Goal: Task Accomplishment & Management: Complete application form

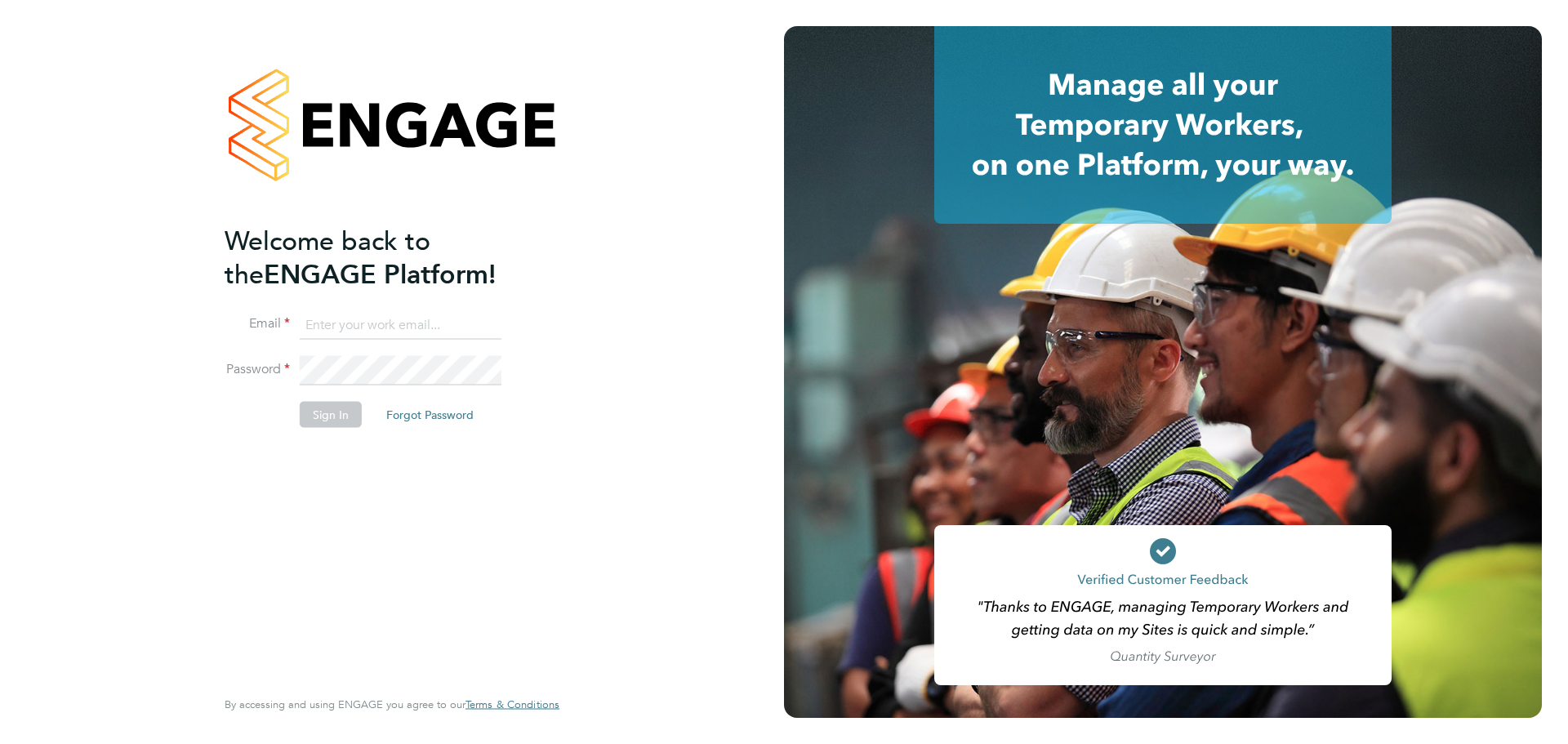
click at [432, 311] on input at bounding box center [401, 325] width 202 height 29
type input "gerard@futurecctv.co.uk"
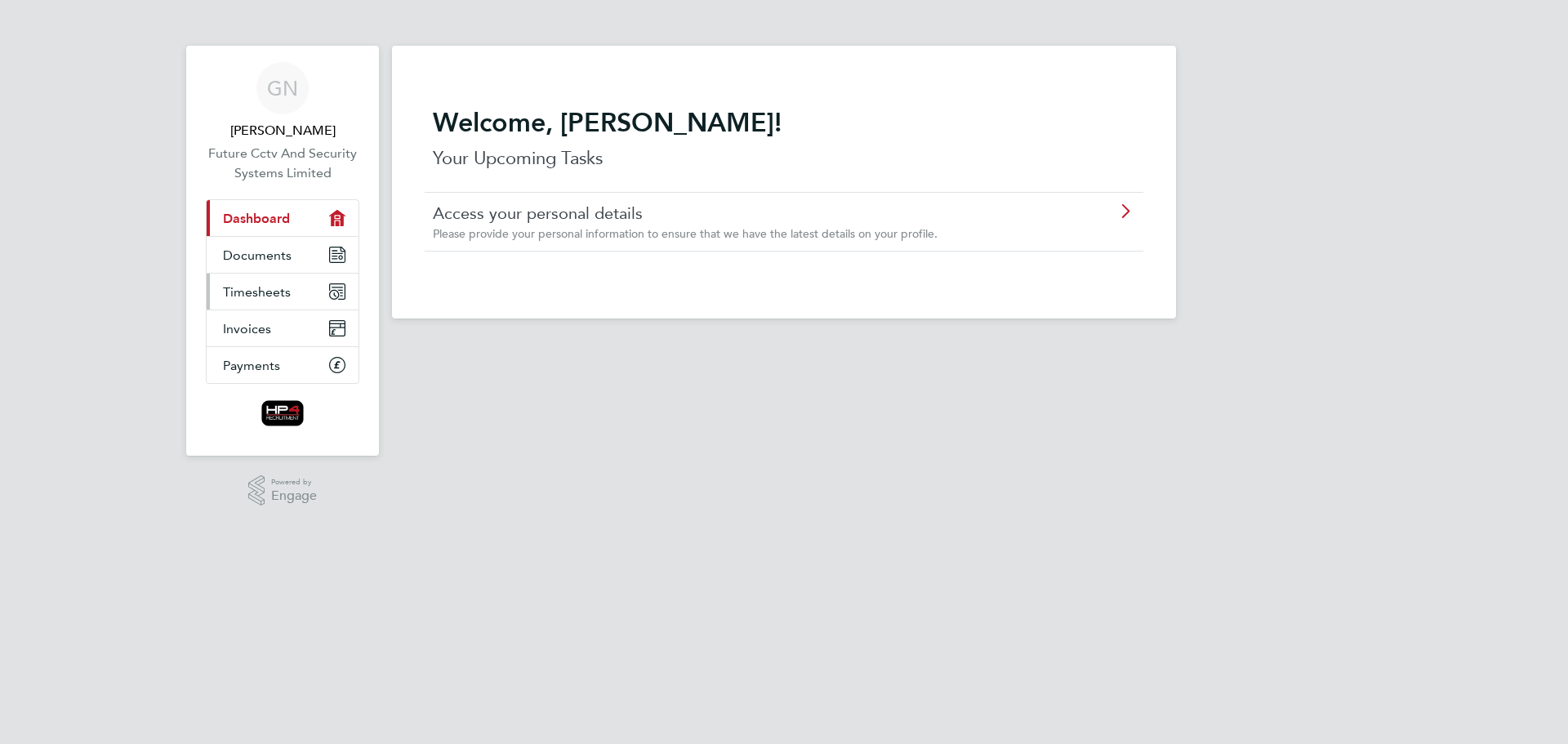
click at [260, 301] on link "Timesheets" at bounding box center [282, 291] width 152 height 36
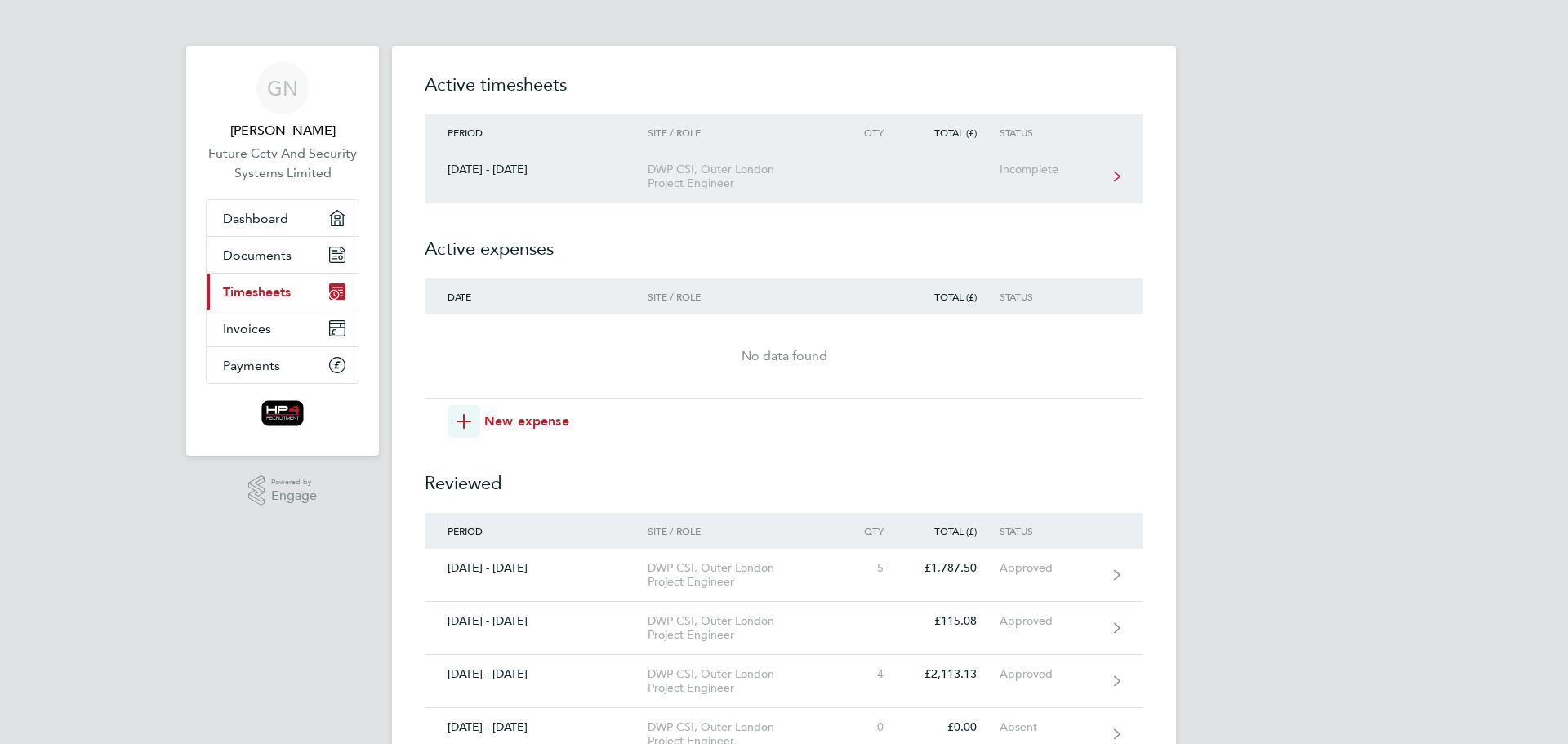
click at [698, 174] on div "DWP CSI, Outer London Project Engineer" at bounding box center [741, 176] width 187 height 28
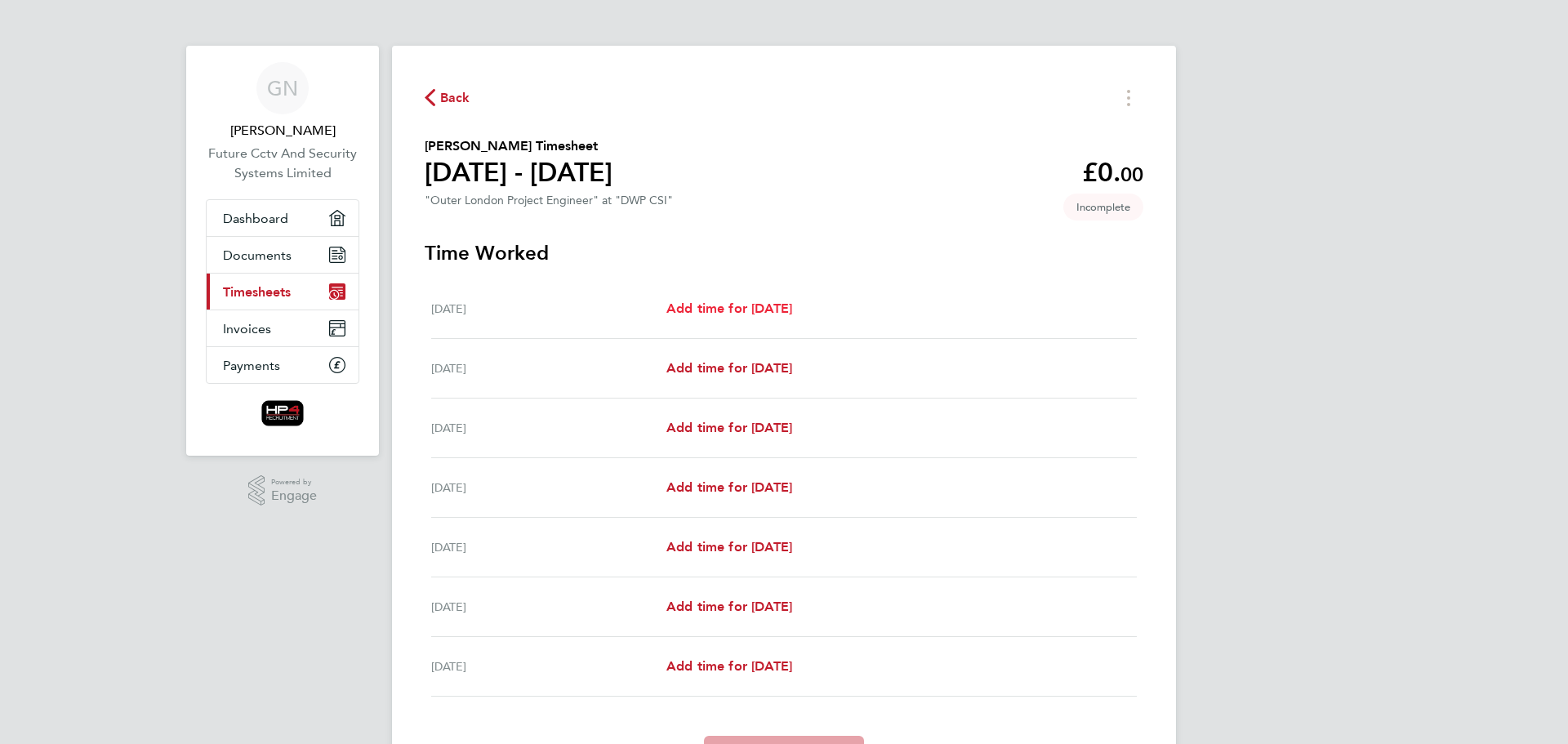
click at [695, 304] on span "Add time for [DATE]" at bounding box center [729, 308] width 126 height 16
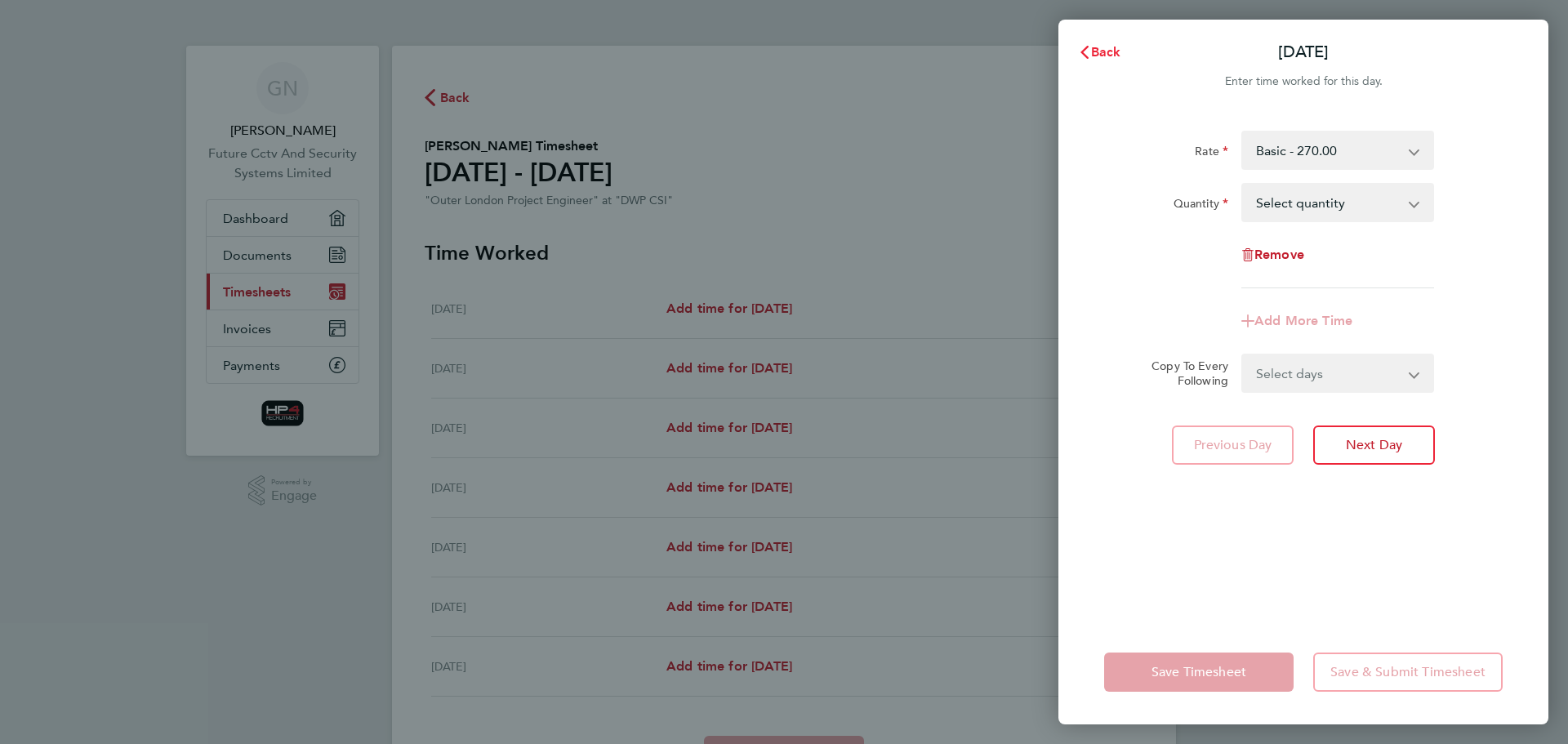
click at [1096, 51] on span "Back" at bounding box center [1106, 52] width 30 height 16
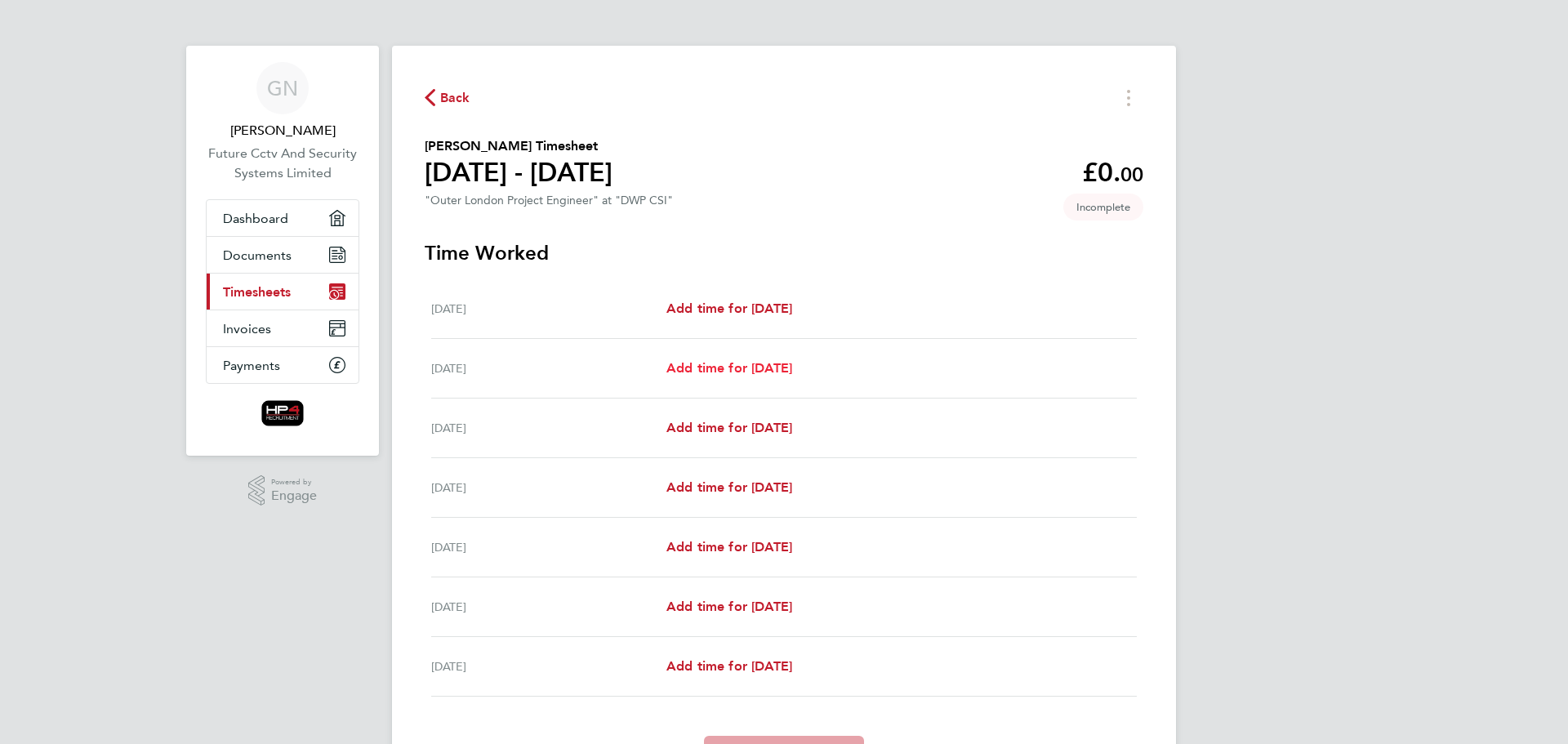
click at [722, 367] on span "Add time for Tue 26 Aug" at bounding box center [729, 367] width 126 height 16
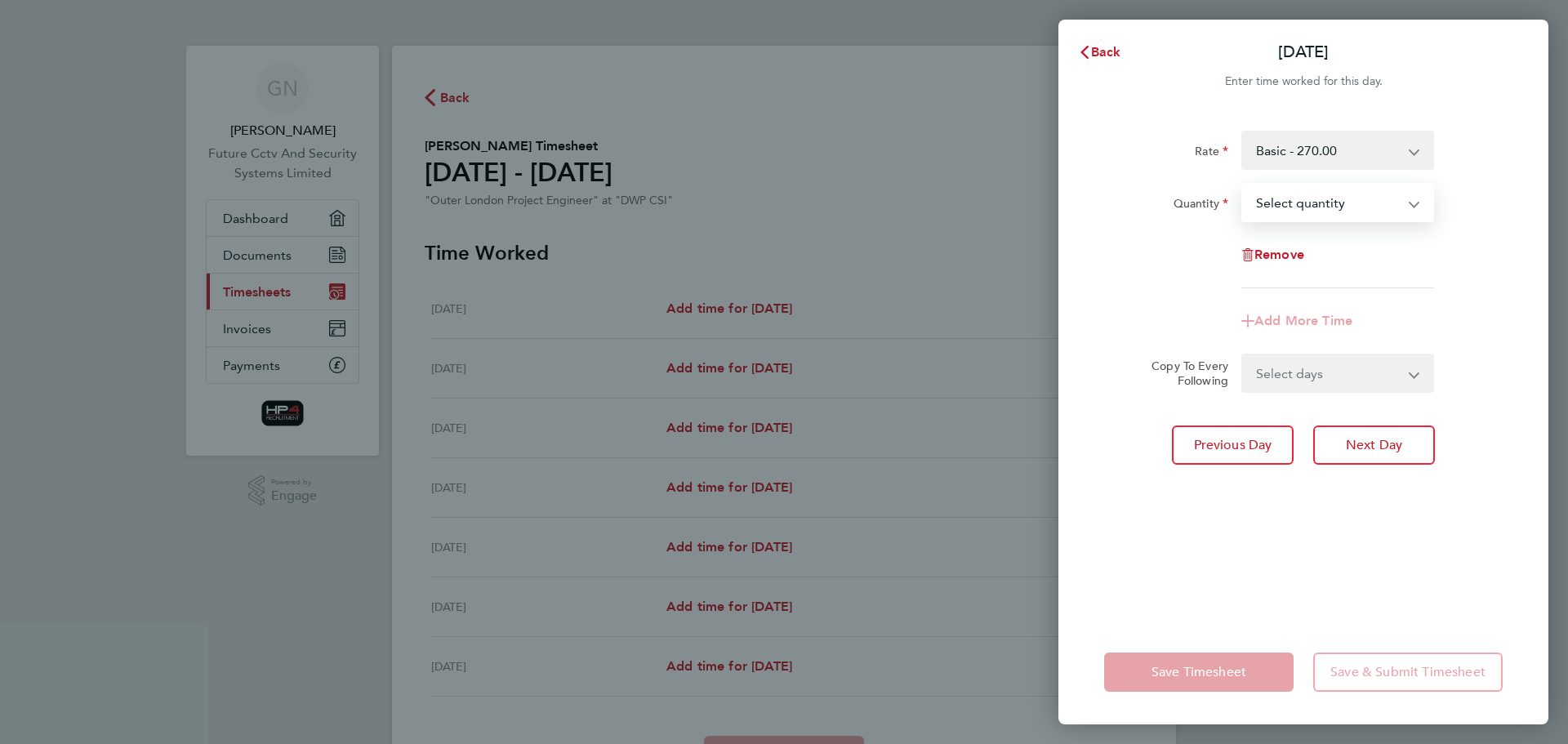
click at [1405, 200] on select "Select quantity 0.5 1" at bounding box center [1328, 202] width 169 height 36
select select "1"
click at [1243, 185] on select "Select quantity 0.5 1" at bounding box center [1328, 202] width 169 height 36
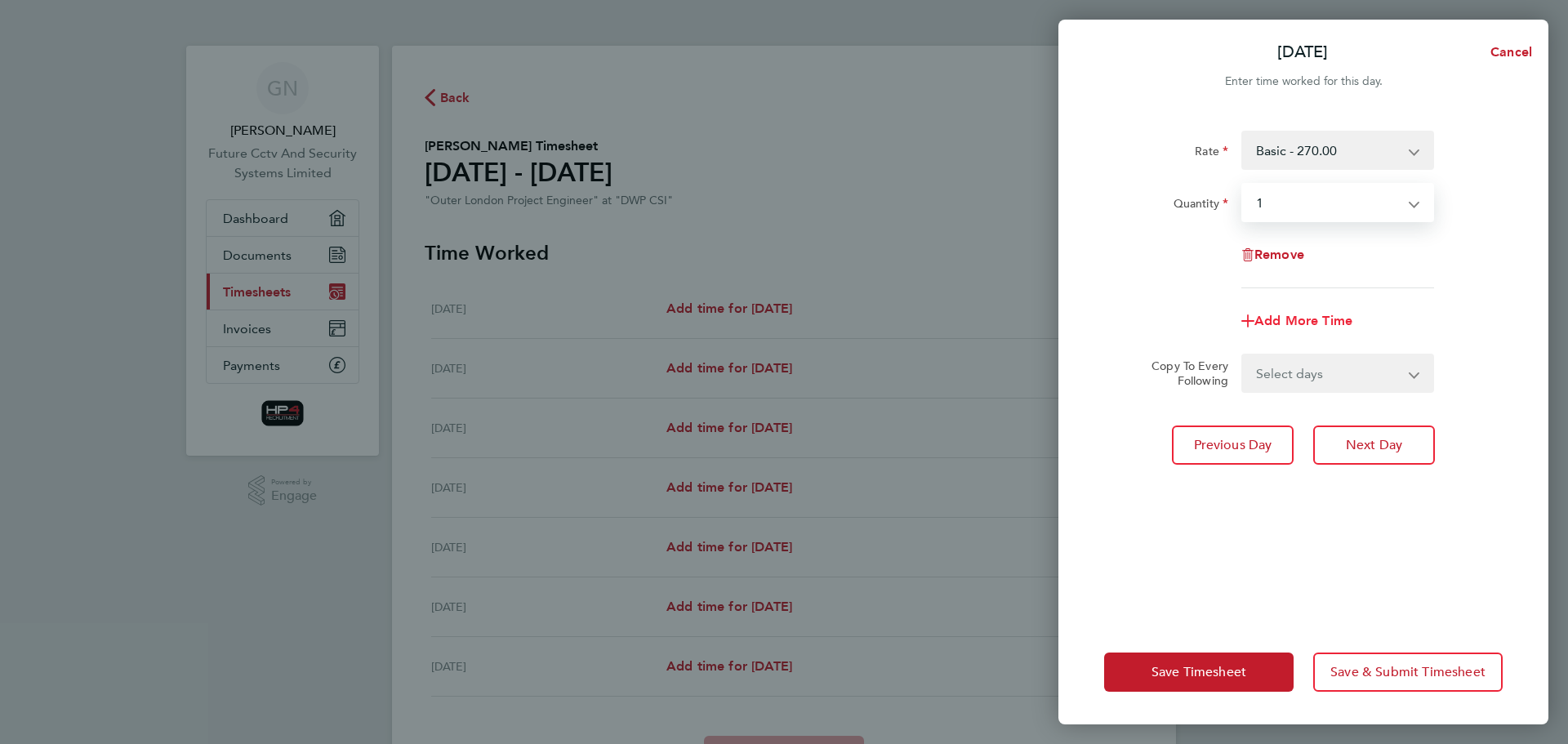
click at [1273, 317] on span "Add More Time" at bounding box center [1303, 321] width 98 height 16
select select "null"
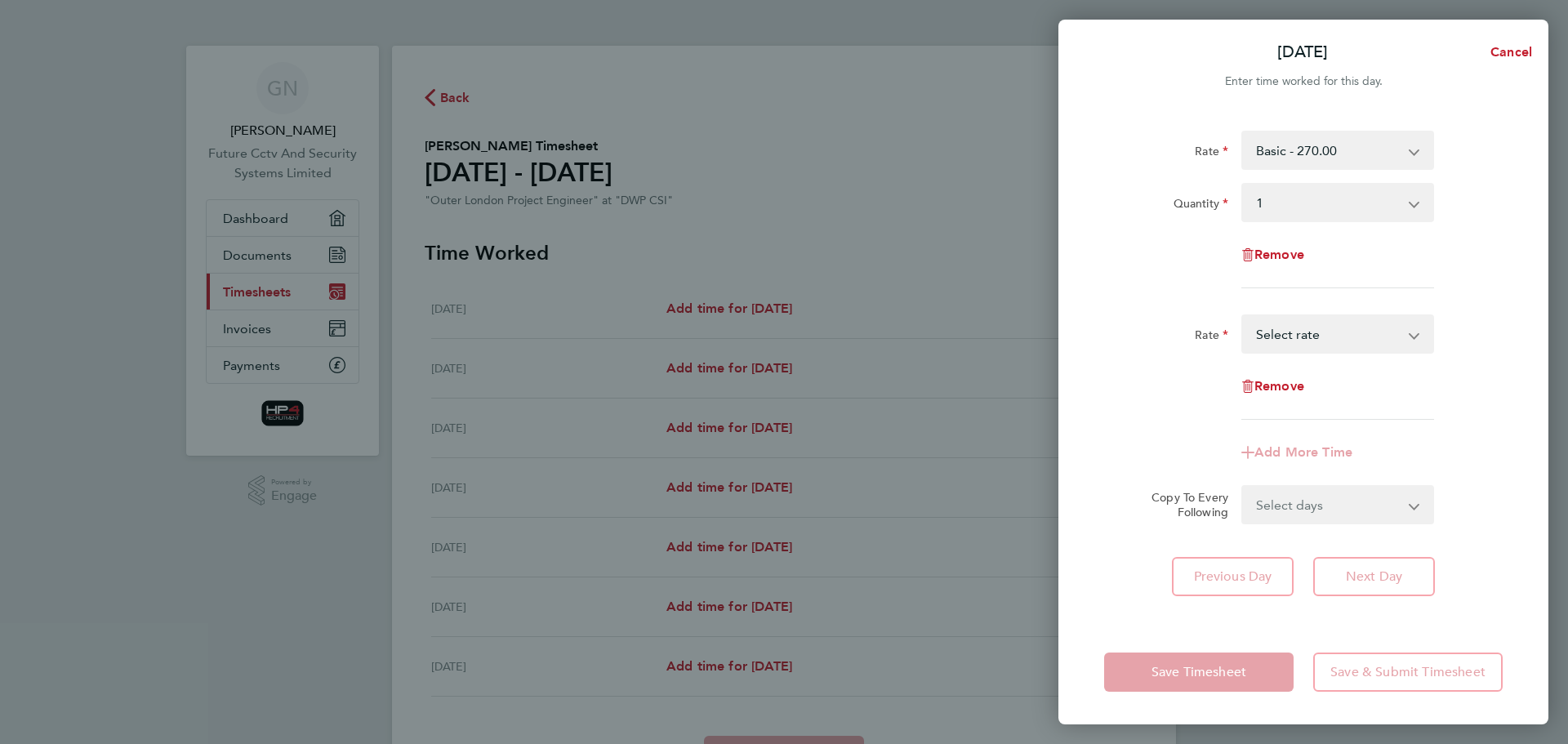
click at [1287, 336] on select "basic hourly rate - 33.75 HourlyWE - 42.50 night hourly rate - 43.75 Select rate" at bounding box center [1328, 334] width 169 height 36
select select "30"
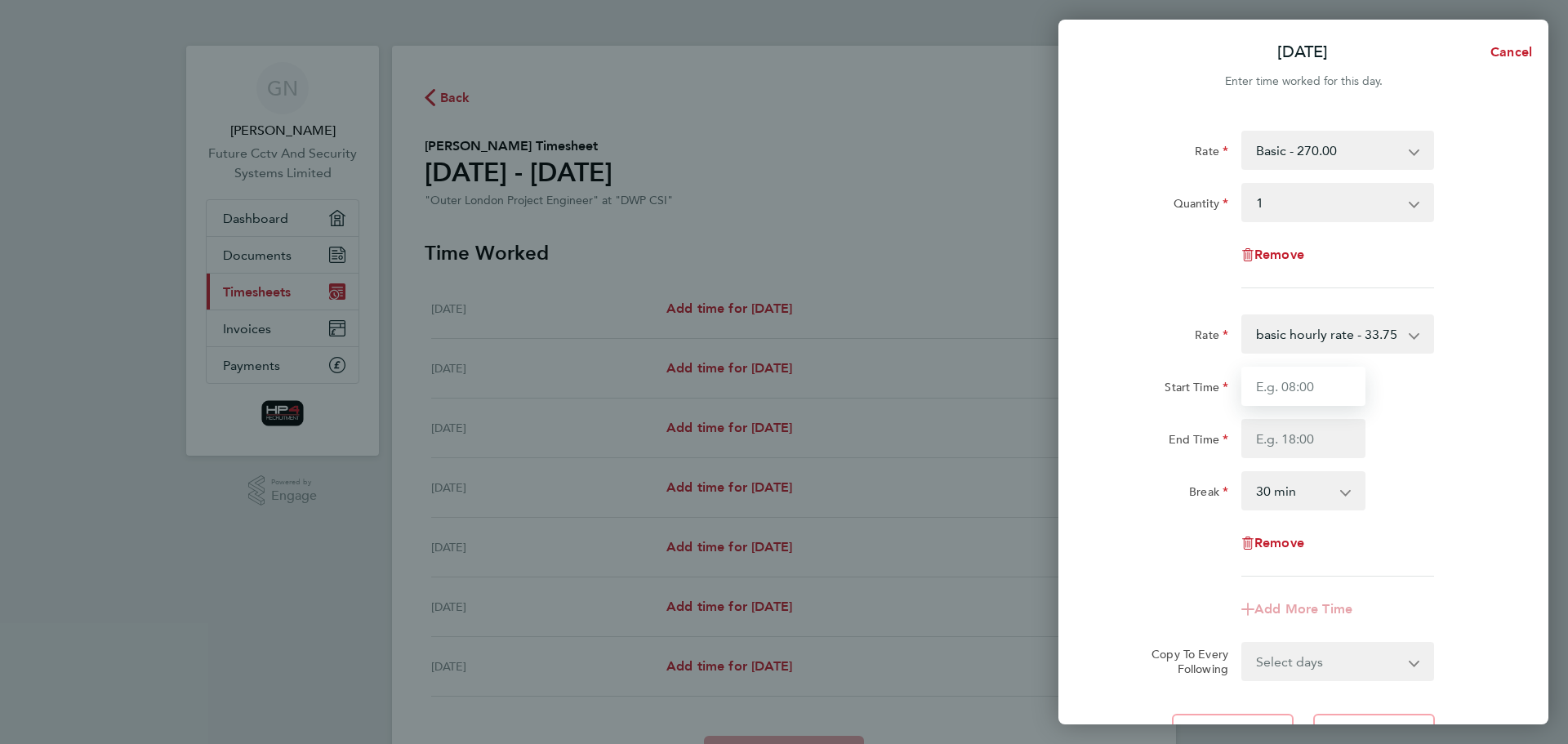
click at [1305, 396] on input "Start Time" at bounding box center [1303, 386] width 124 height 39
type input "08:00"
click at [1299, 448] on input "End Time" at bounding box center [1303, 438] width 124 height 39
type input "09:00"
click at [1293, 497] on select "0 min 15 min 30 min 45 min 60 min 75 min 90 min" at bounding box center [1293, 490] width 101 height 36
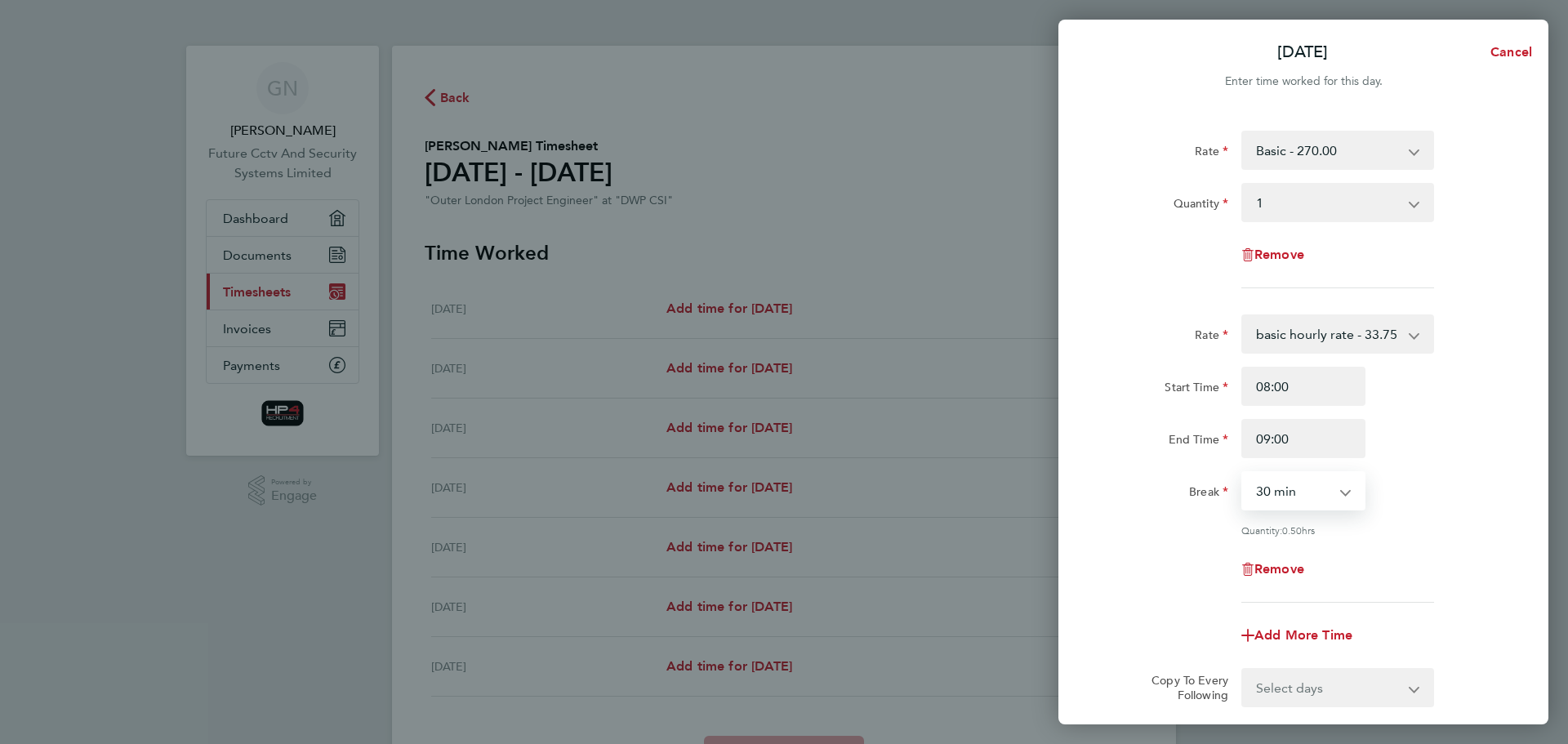
select select "0"
click at [1243, 473] on select "0 min 15 min 30 min 45 min" at bounding box center [1293, 490] width 101 height 36
click at [1415, 501] on div "Break 0 min 15 min 30 min 45 min" at bounding box center [1303, 490] width 412 height 39
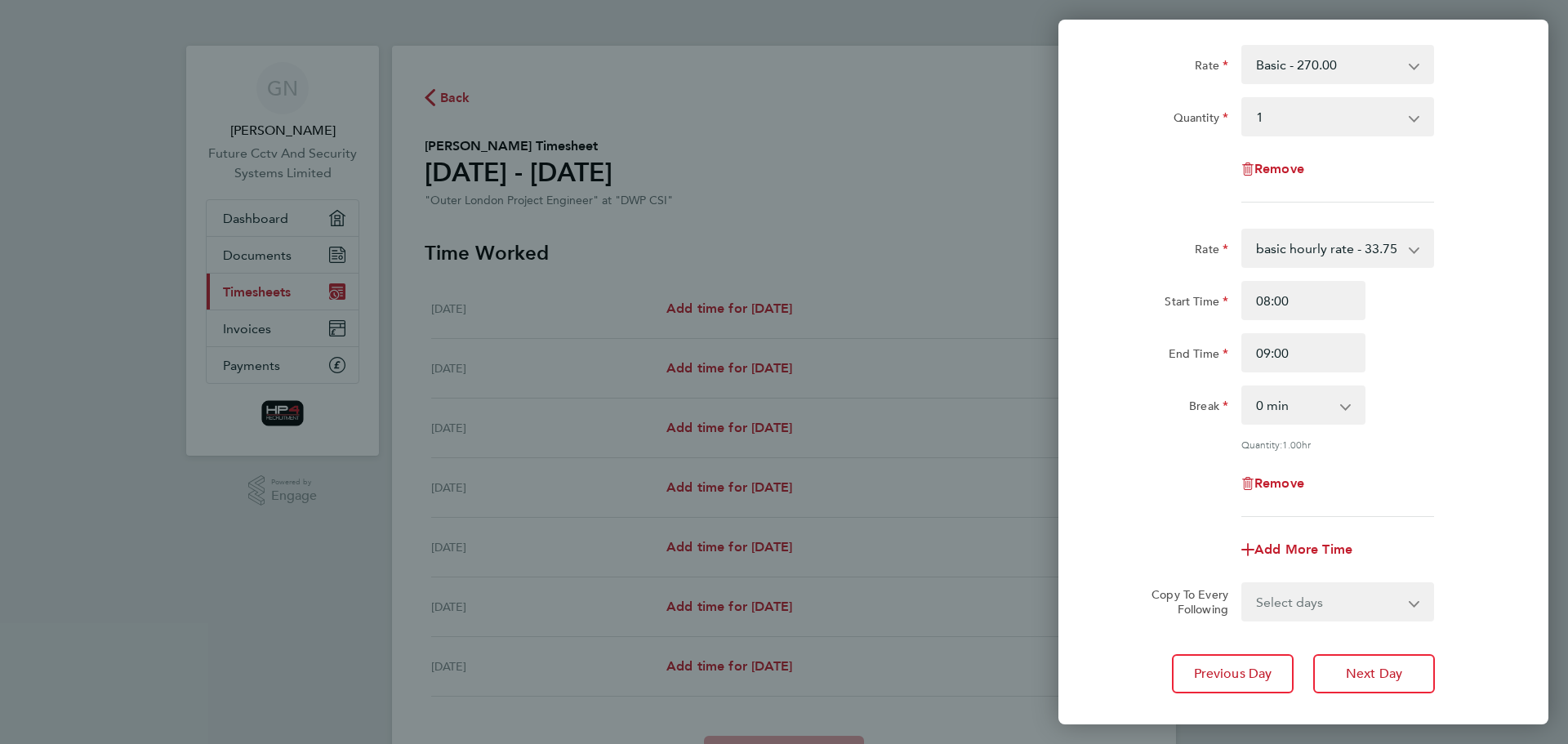
scroll to position [177, 0]
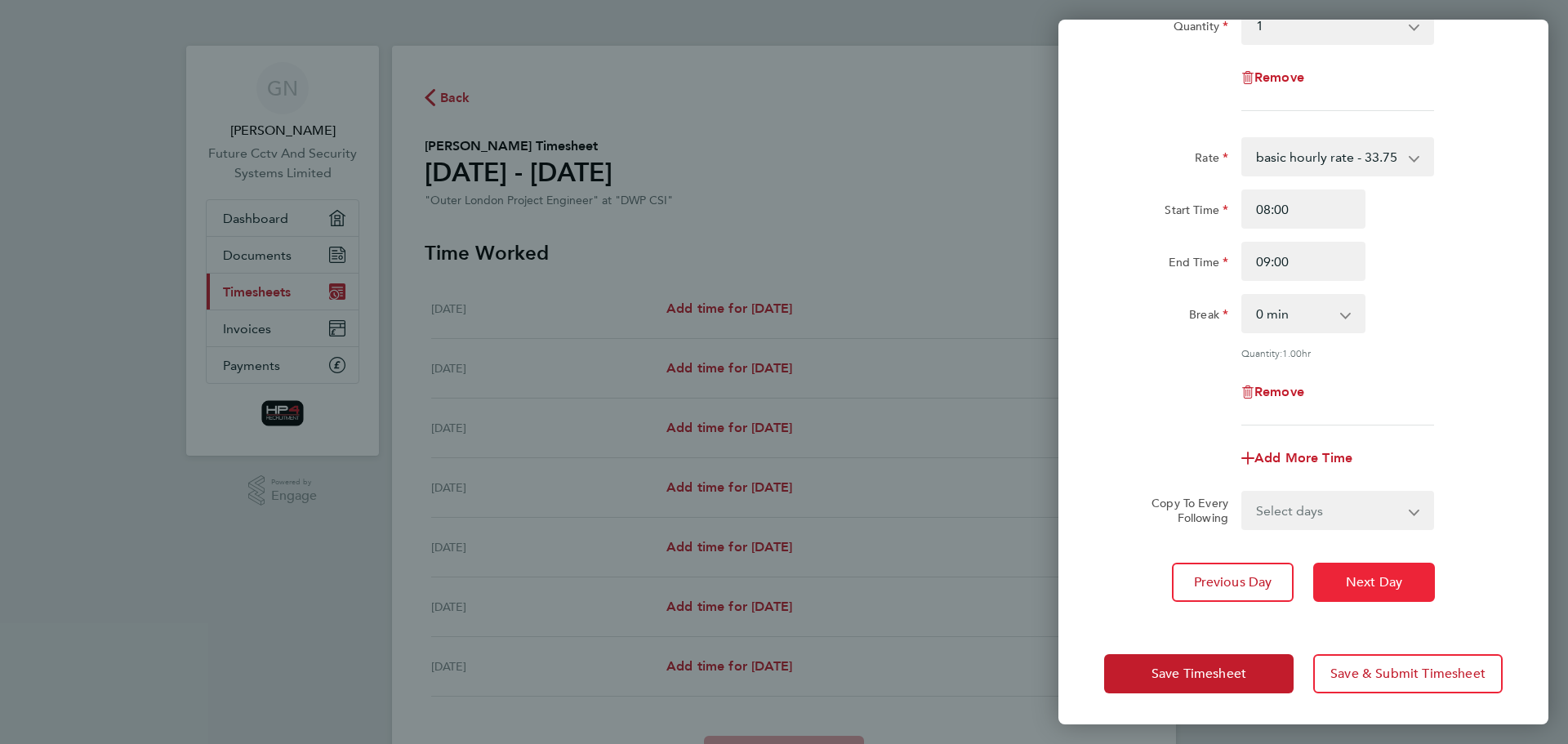
click at [1350, 586] on span "Next Day" at bounding box center [1373, 583] width 56 height 17
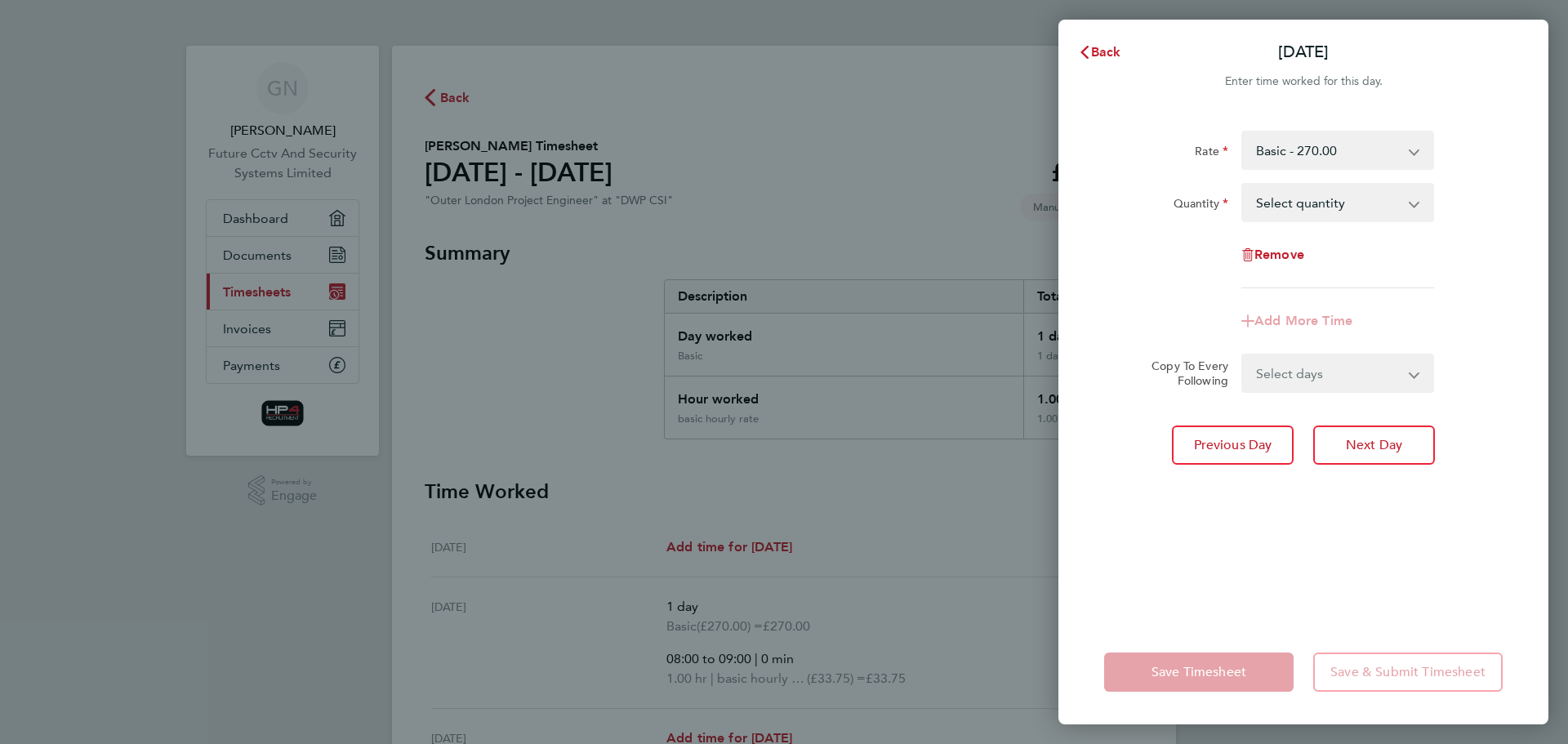
click at [1406, 212] on select "Select quantity 0.5 1" at bounding box center [1328, 202] width 169 height 36
select select "0.5"
click at [1243, 185] on select "Select quantity 0.5 1" at bounding box center [1328, 202] width 169 height 36
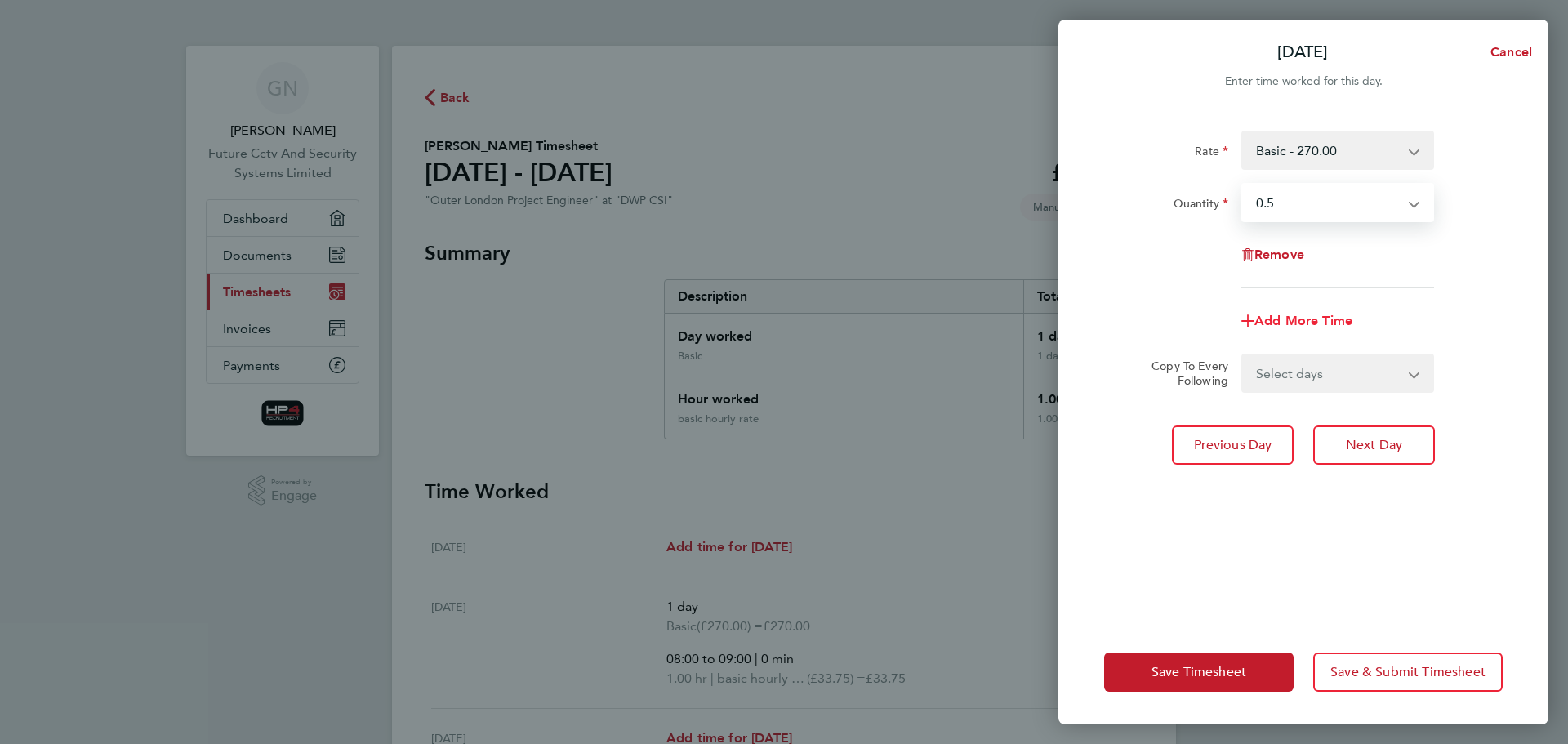
click at [1295, 319] on span "Add More Time" at bounding box center [1303, 321] width 98 height 16
select select "null"
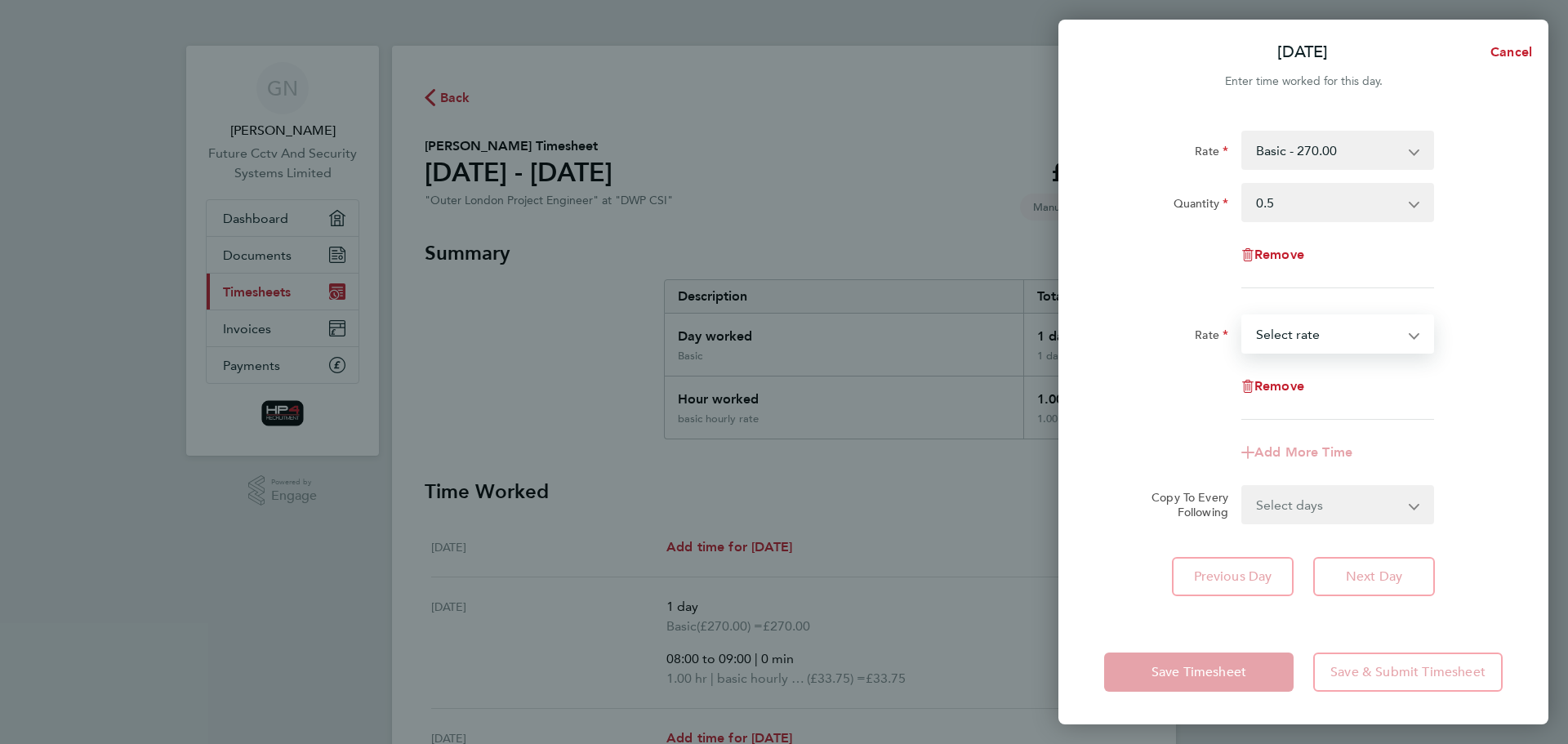
click at [1404, 331] on select "HourlyWE - 42.50 basic hourly rate - 33.75 night hourly rate - 43.75 Select rate" at bounding box center [1328, 334] width 169 height 36
select select "30"
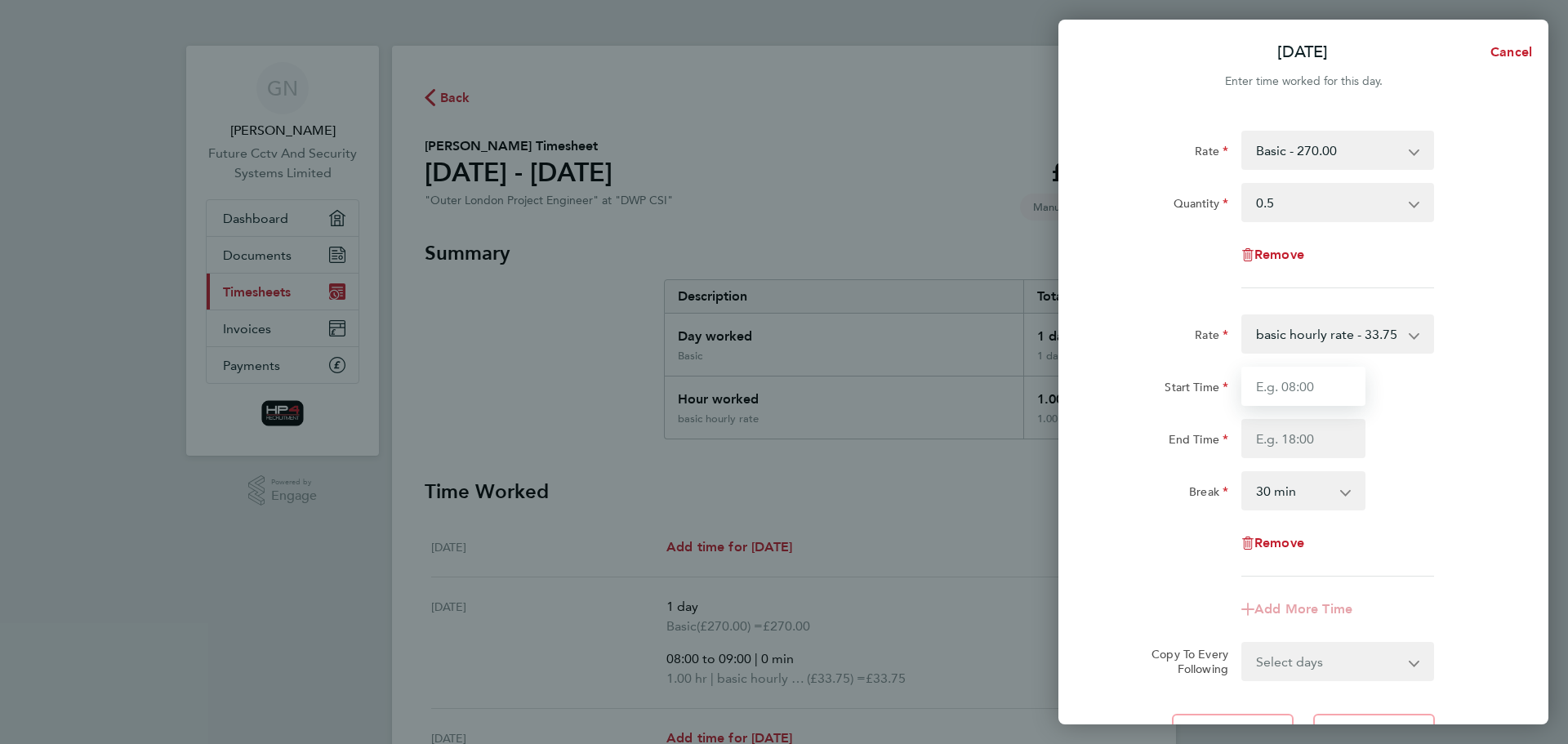
click at [1318, 387] on input "Start Time" at bounding box center [1303, 386] width 124 height 39
type input "12:00"
type input "13:00"
click at [1350, 492] on app-icon-cross-button at bounding box center [1353, 490] width 19 height 36
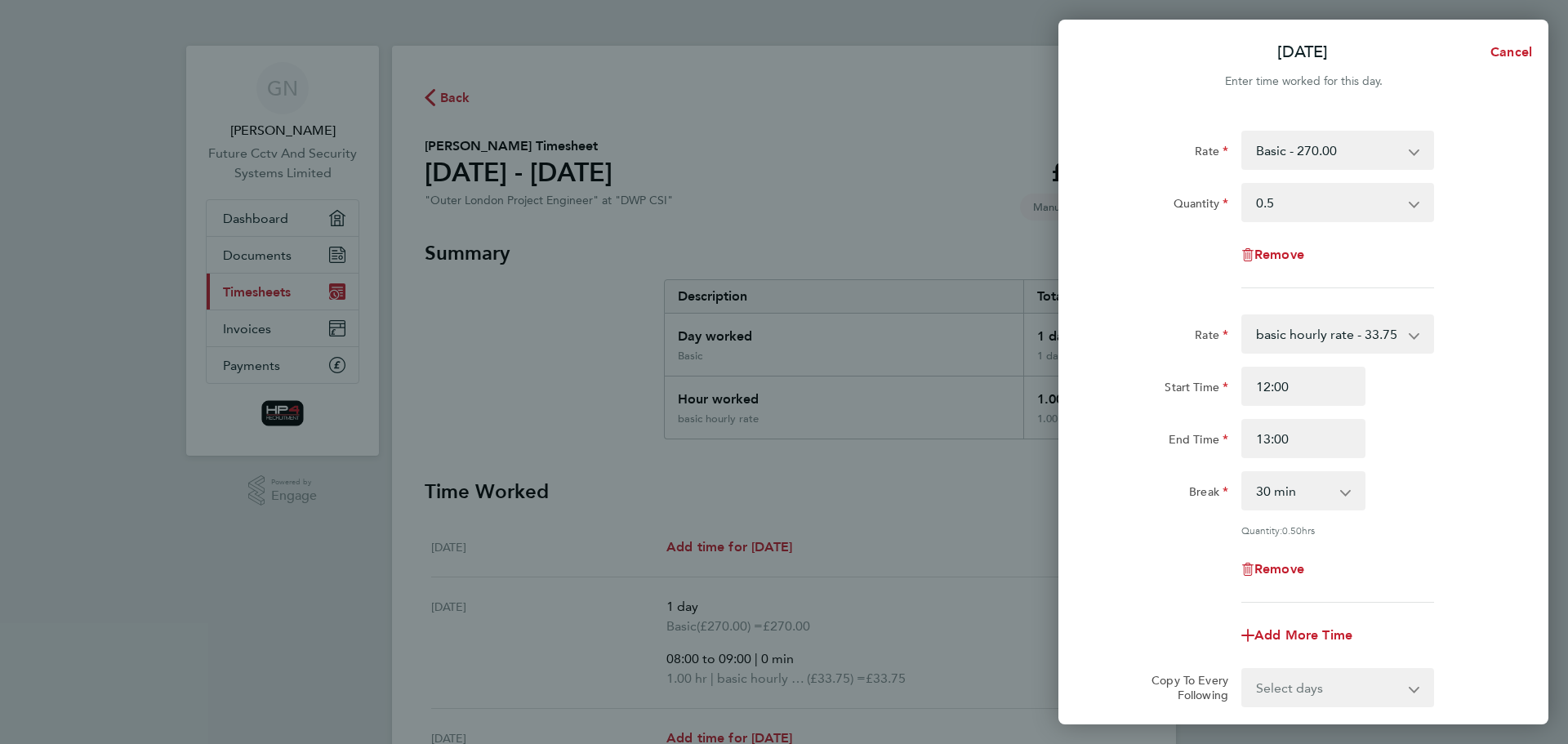
click at [1348, 492] on app-icon-cross-button at bounding box center [1353, 490] width 19 height 36
click at [1331, 490] on select "0 min 15 min 30 min 45 min" at bounding box center [1293, 490] width 101 height 36
select select "0"
click at [1243, 473] on select "0 min 15 min 30 min 45 min" at bounding box center [1293, 490] width 101 height 36
click at [1425, 493] on div "Break 0 min 15 min 30 min 45 min" at bounding box center [1303, 490] width 412 height 39
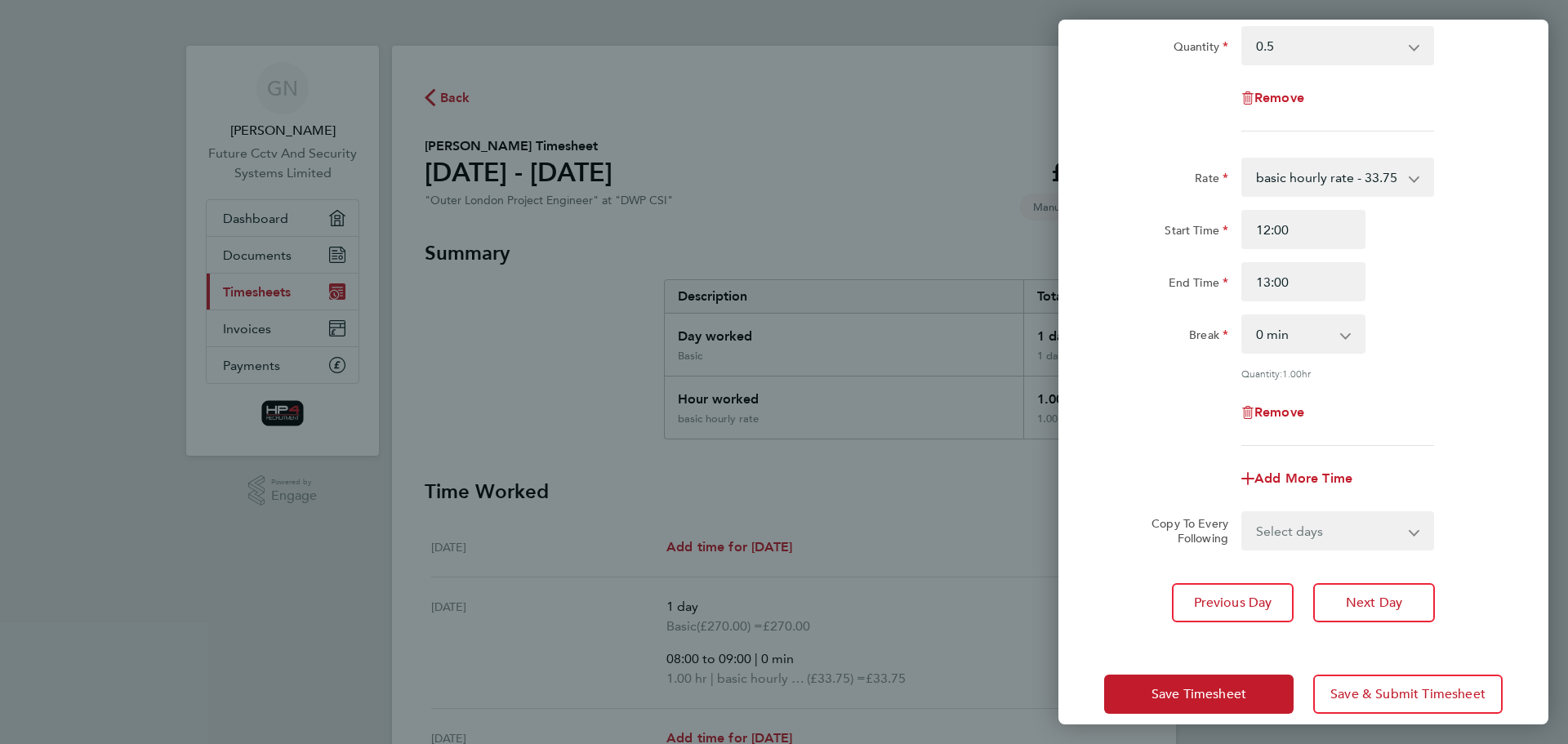
scroll to position [164, 0]
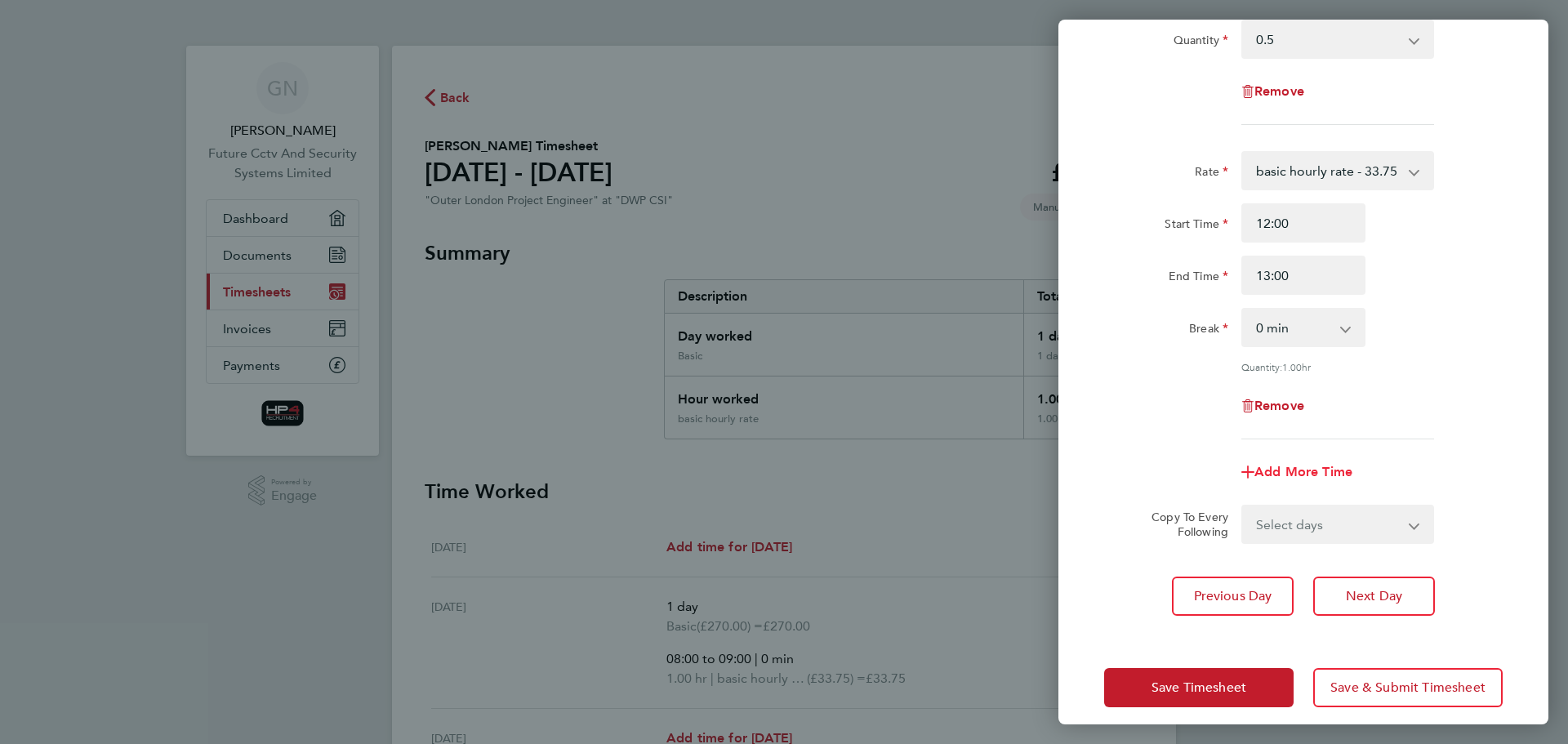
click at [1334, 473] on span "Add More Time" at bounding box center [1303, 472] width 98 height 16
select select "null"
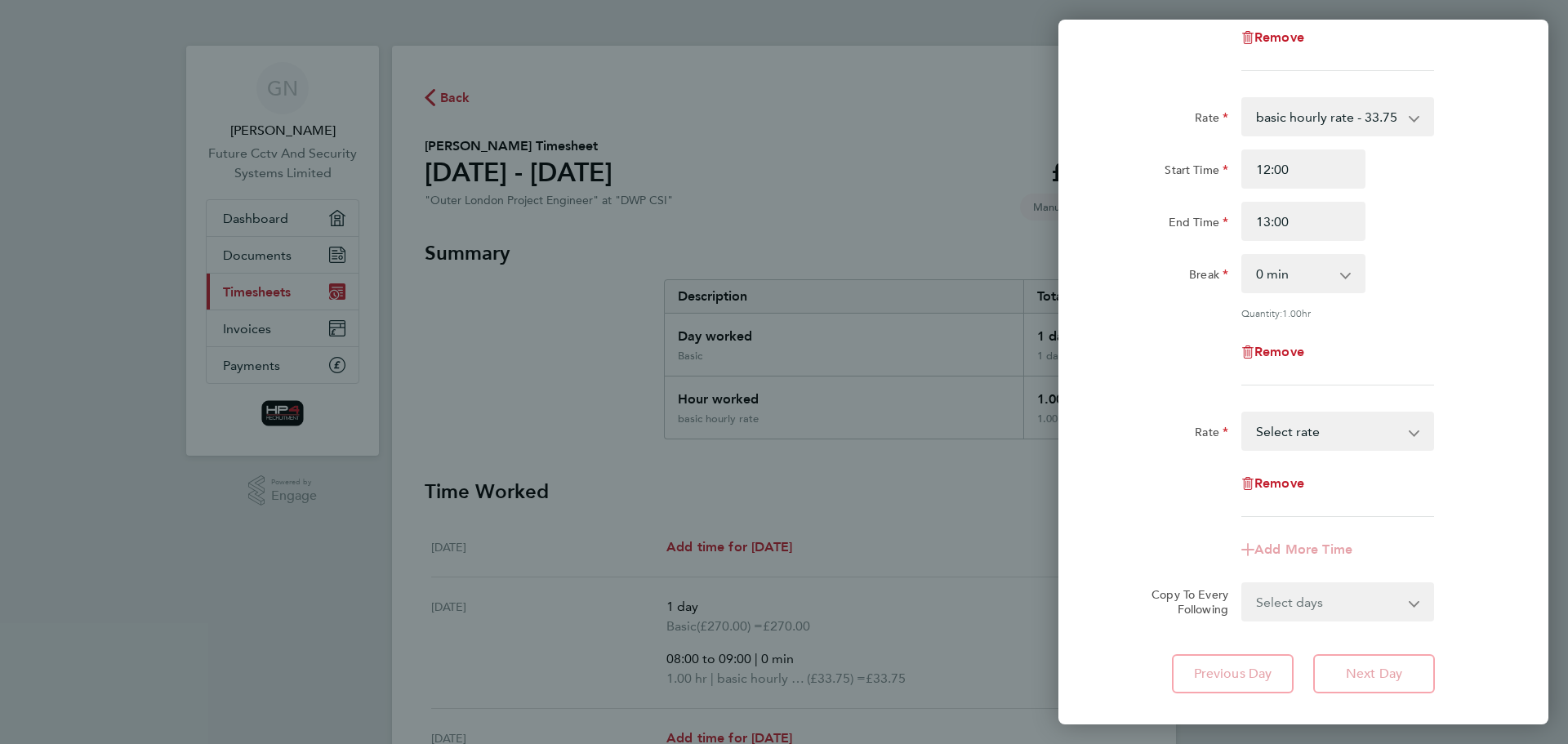
scroll to position [227, 0]
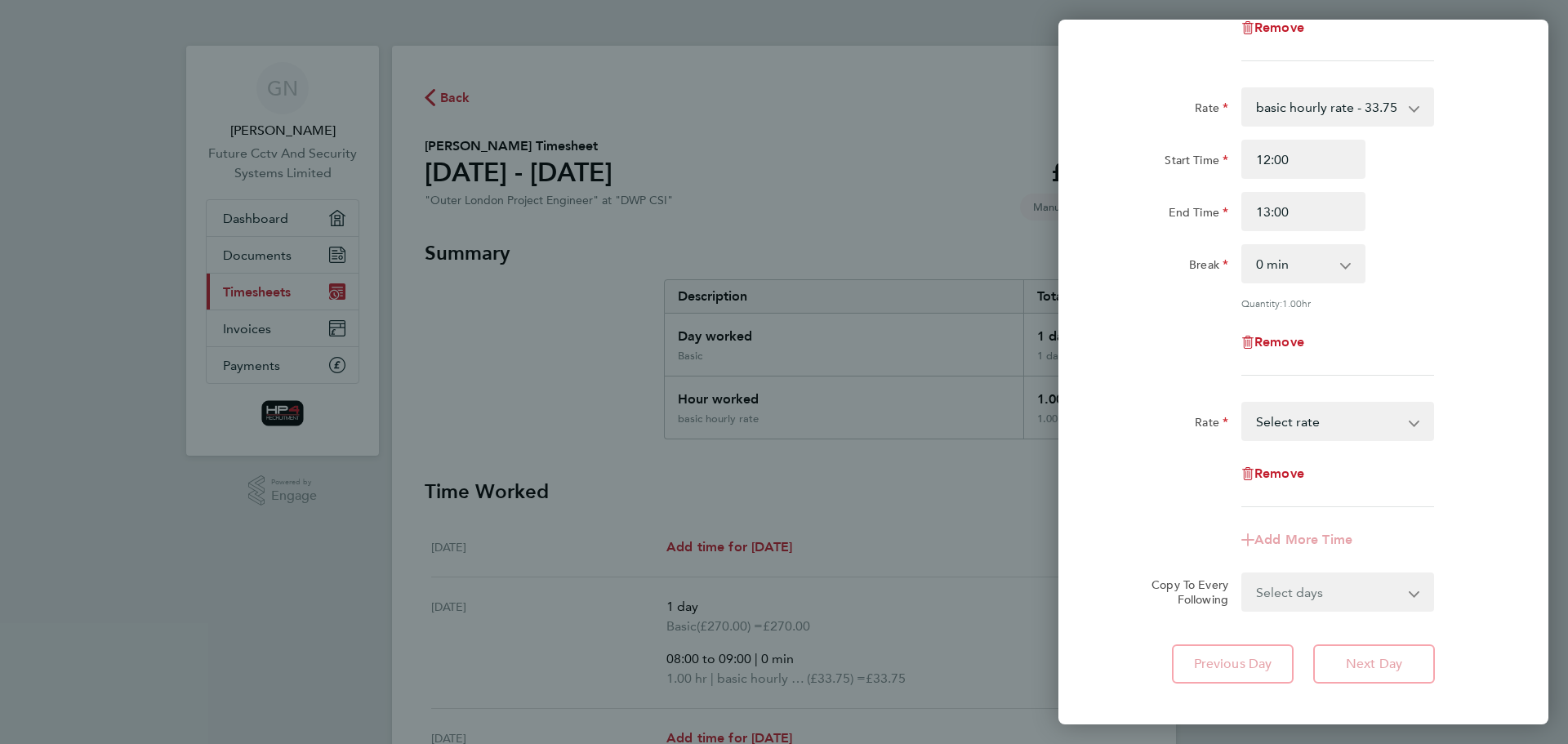
click at [1416, 421] on app-icon-cross-button at bounding box center [1422, 421] width 19 height 36
click at [1368, 424] on select "HourlyWE - 42.50 basic hourly rate - 33.75 night hourly rate - 43.75 Select rate" at bounding box center [1328, 421] width 169 height 36
select select "30"
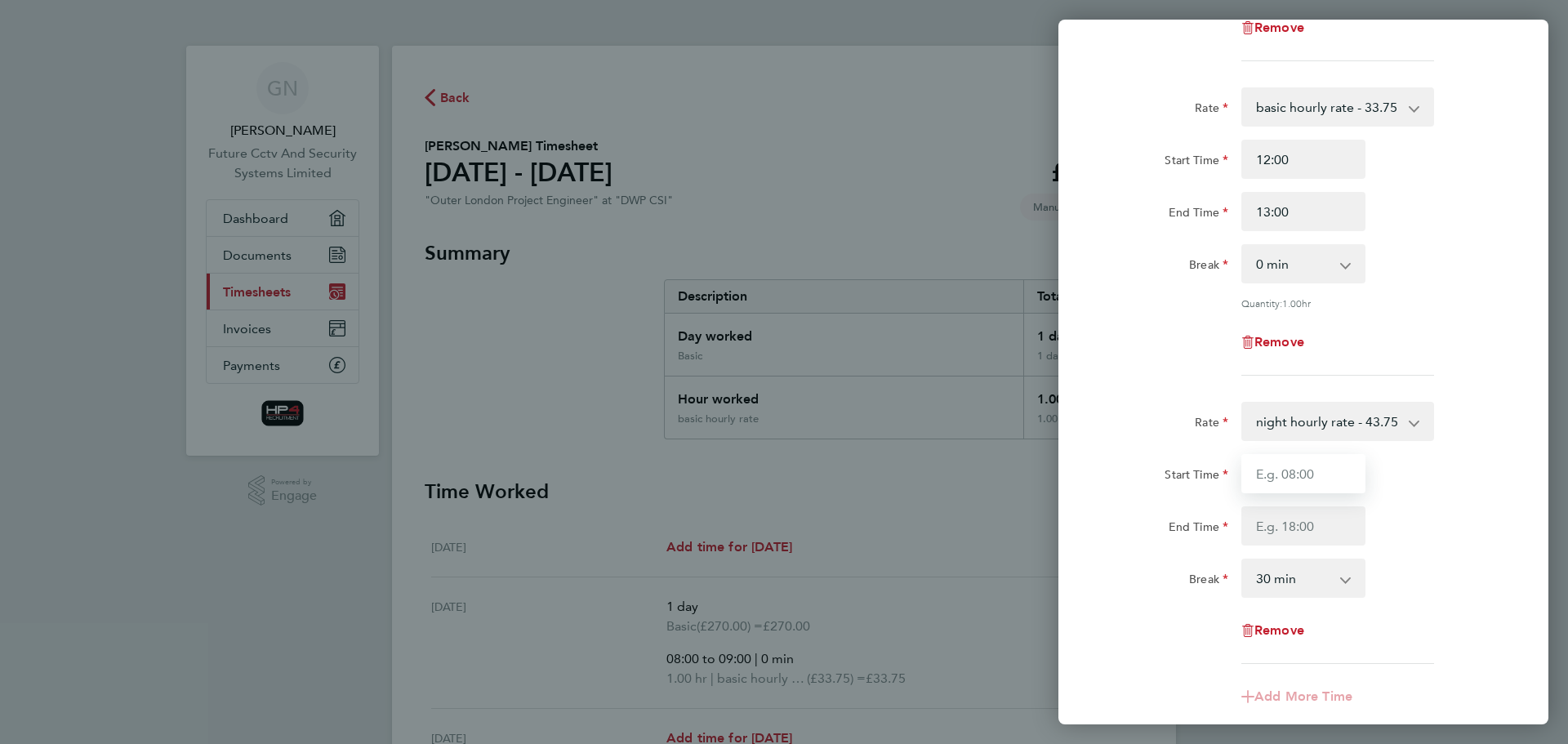
click at [1288, 463] on input "Start Time" at bounding box center [1303, 473] width 124 height 39
type input "17:00"
click at [1313, 530] on input "End Time" at bounding box center [1303, 525] width 124 height 39
click at [1337, 583] on select "0 min 15 min 30 min 45 min 60 min 75 min 90 min" at bounding box center [1293, 578] width 101 height 36
click at [1398, 559] on div "Break 0 min 15 min 30 min 45 min 60 min 75 min 90 min" at bounding box center [1303, 578] width 412 height 39
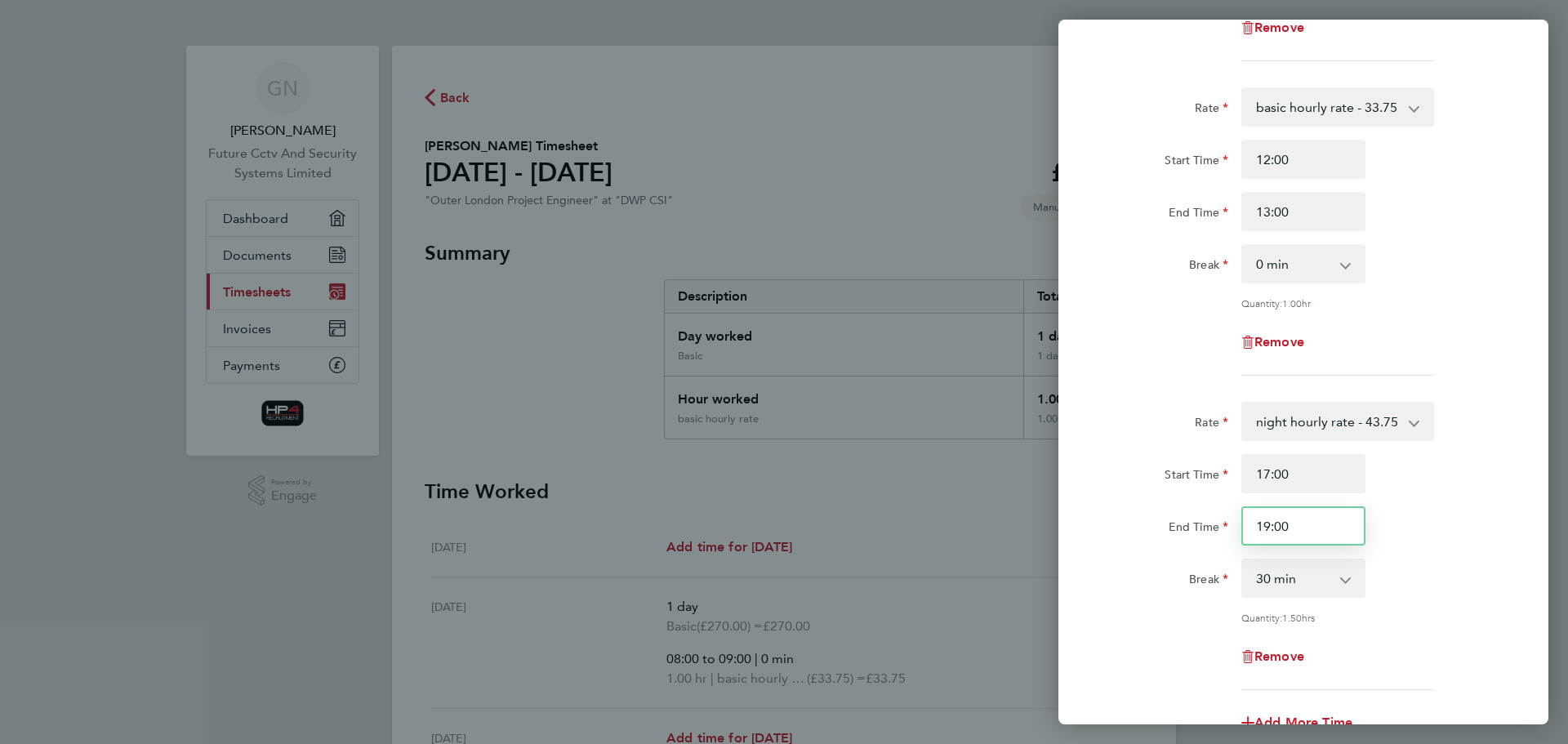
click at [1317, 534] on input "19:00" at bounding box center [1303, 525] width 124 height 39
drag, startPoint x: 1303, startPoint y: 525, endPoint x: 1249, endPoint y: 531, distance: 54.3
click at [1249, 531] on input "19:00" at bounding box center [1303, 525] width 124 height 39
type input "21:00"
click at [1386, 479] on div "Start Time 17:00" at bounding box center [1303, 473] width 412 height 39
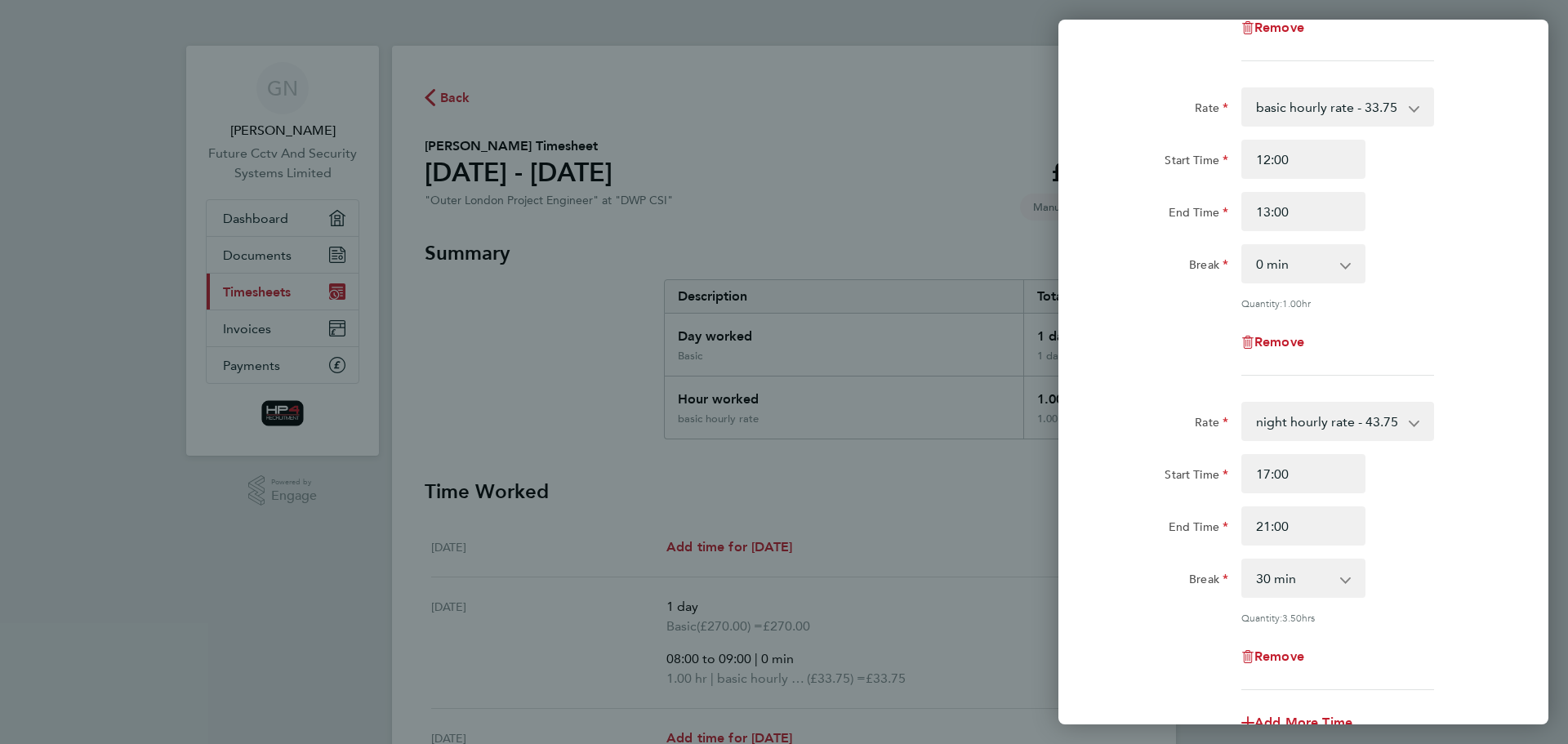
click at [1335, 578] on select "0 min 15 min 30 min 45 min 60 min 75 min 90 min" at bounding box center [1293, 578] width 101 height 36
select select "0"
click at [1243, 560] on select "0 min 15 min 30 min 45 min 60 min 75 min 90 min" at bounding box center [1293, 578] width 101 height 36
click at [1435, 539] on div "End Time 21:00" at bounding box center [1303, 525] width 412 height 39
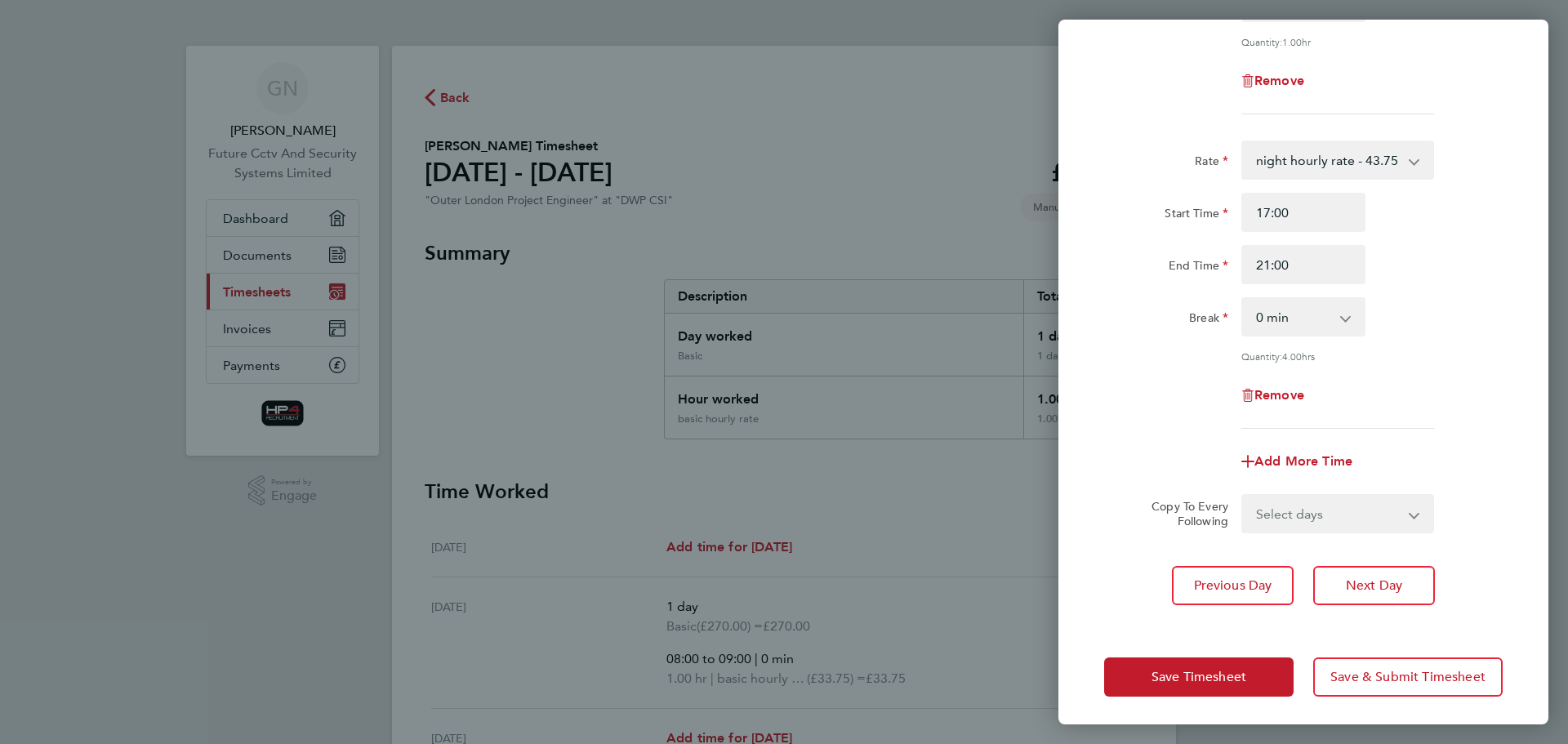
scroll to position [490, 0]
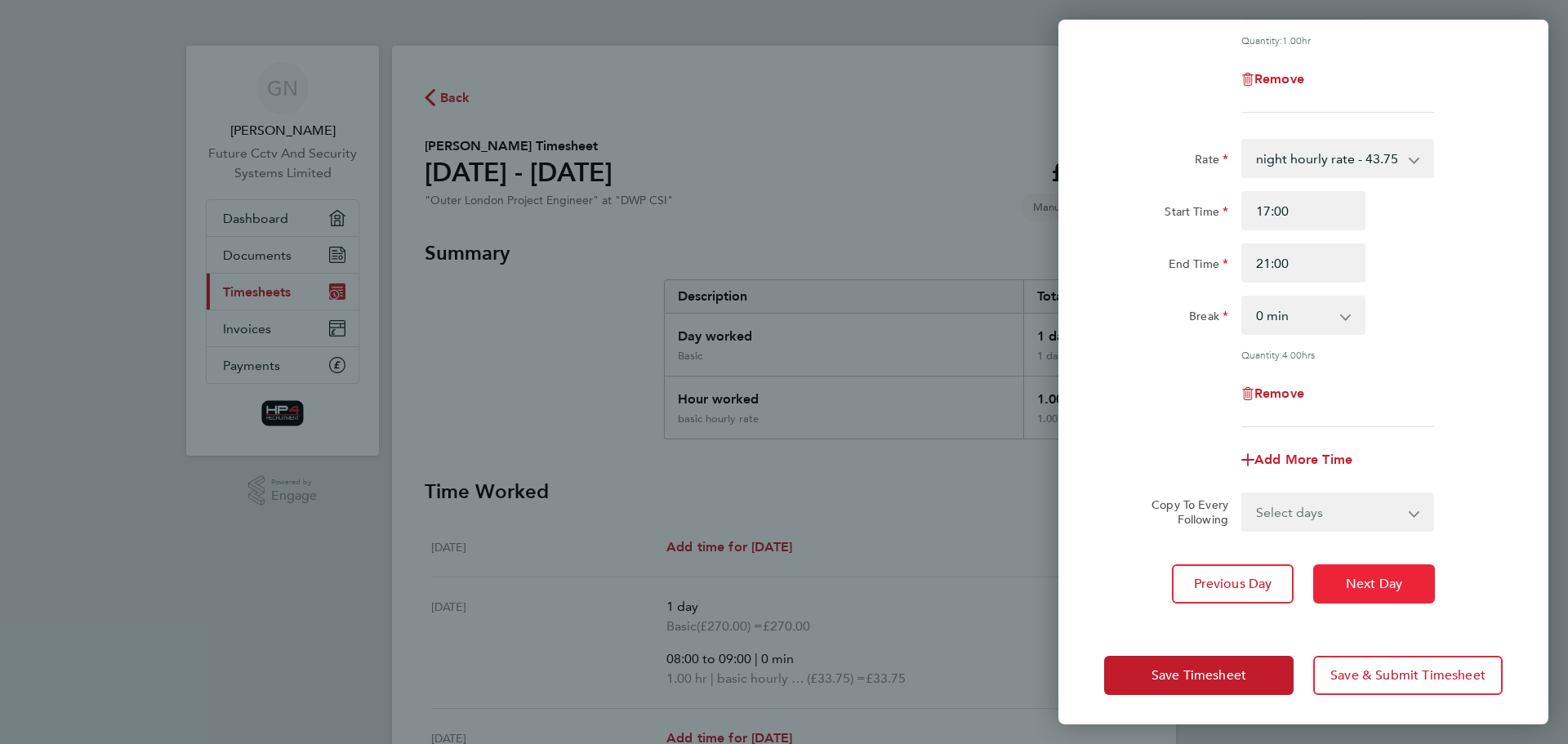
click at [1370, 578] on span "Next Day" at bounding box center [1373, 585] width 56 height 17
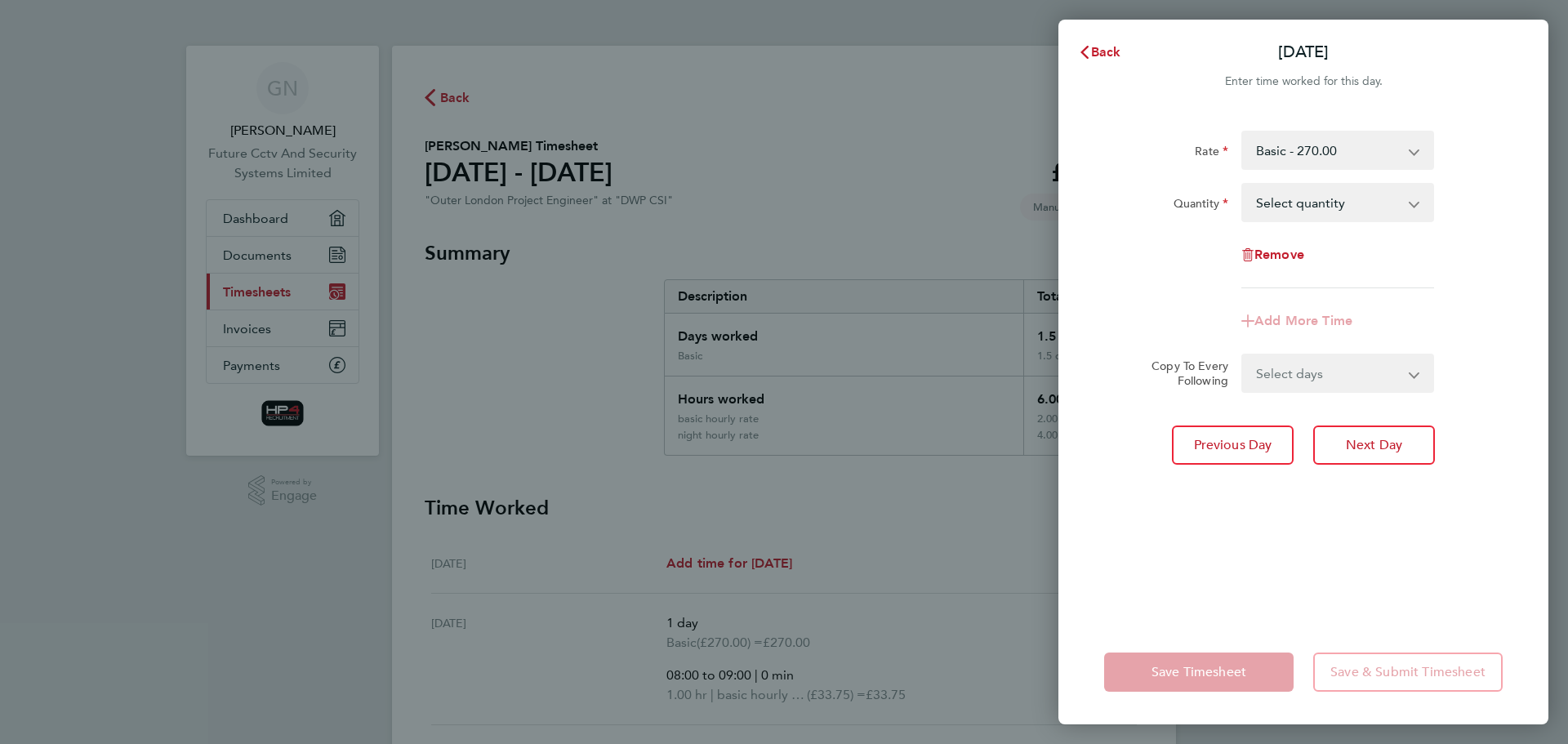
click at [1394, 201] on select "Select quantity 0.5 1" at bounding box center [1328, 202] width 169 height 36
select select "1"
click at [1243, 185] on select "Select quantity 0.5 1" at bounding box center [1328, 202] width 169 height 36
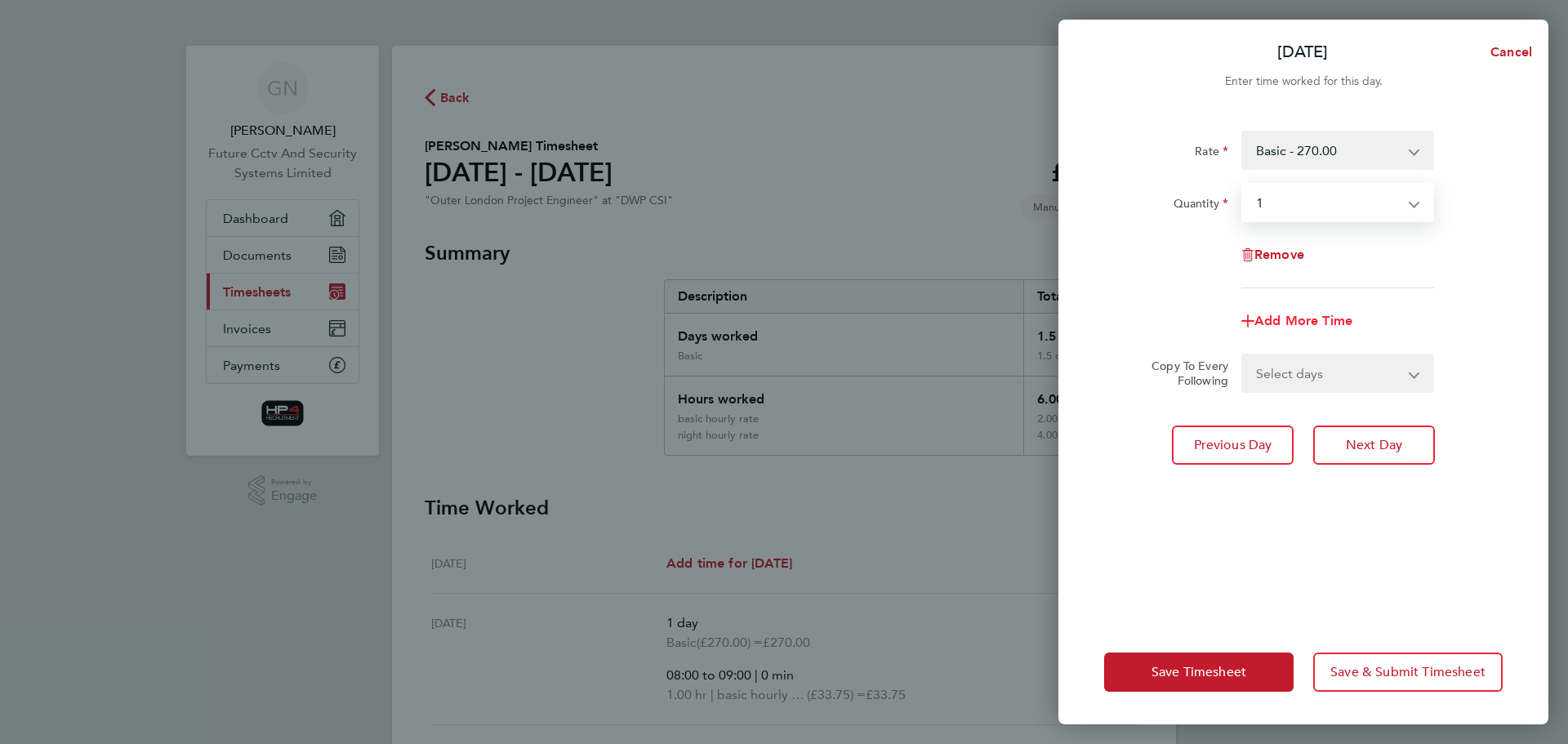
click at [1333, 317] on span "Add More Time" at bounding box center [1303, 321] width 98 height 16
select select "null"
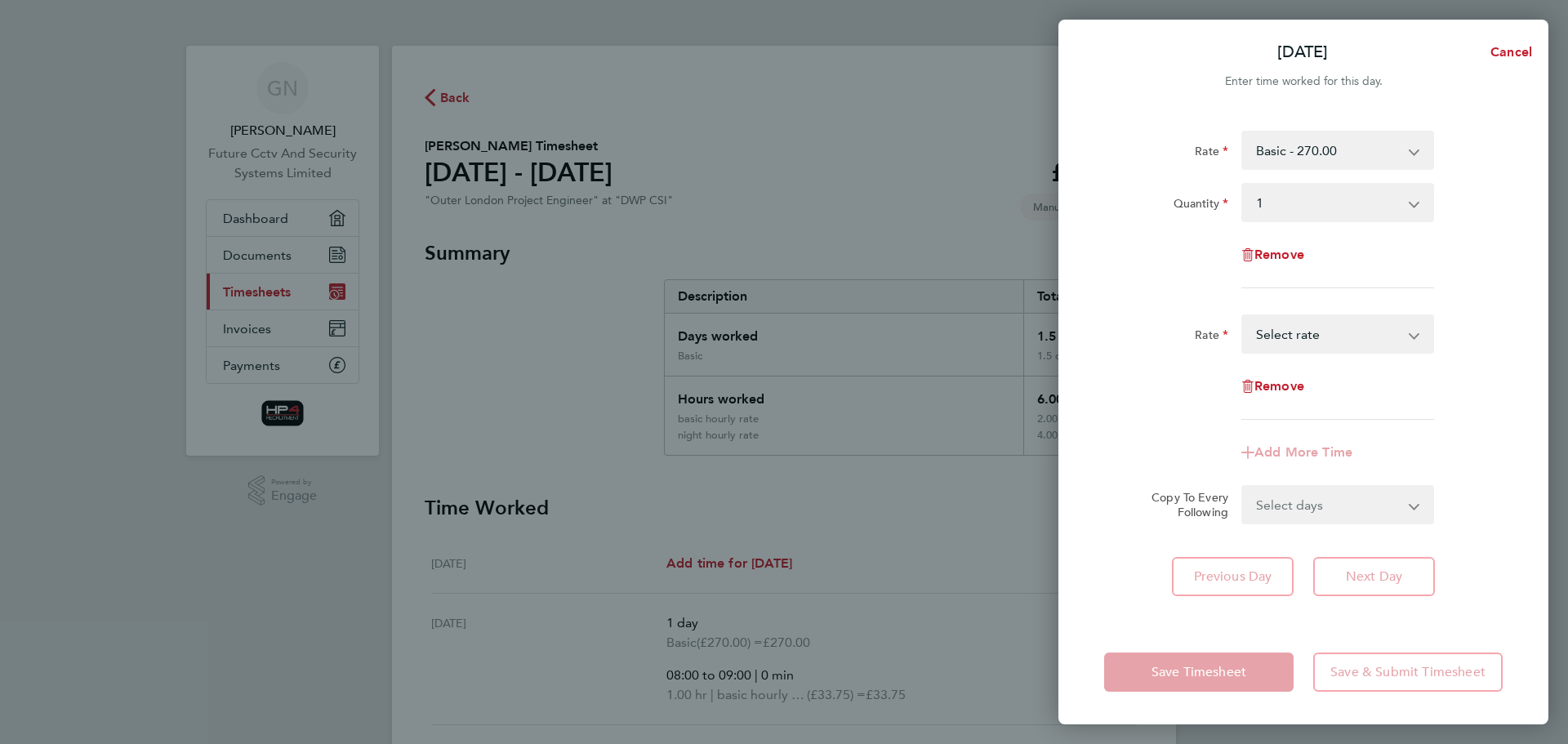
click at [1404, 333] on select "HourlyWE - 42.50 basic hourly rate - 33.75 night hourly rate - 43.75 Select rate" at bounding box center [1328, 334] width 169 height 36
select select "30"
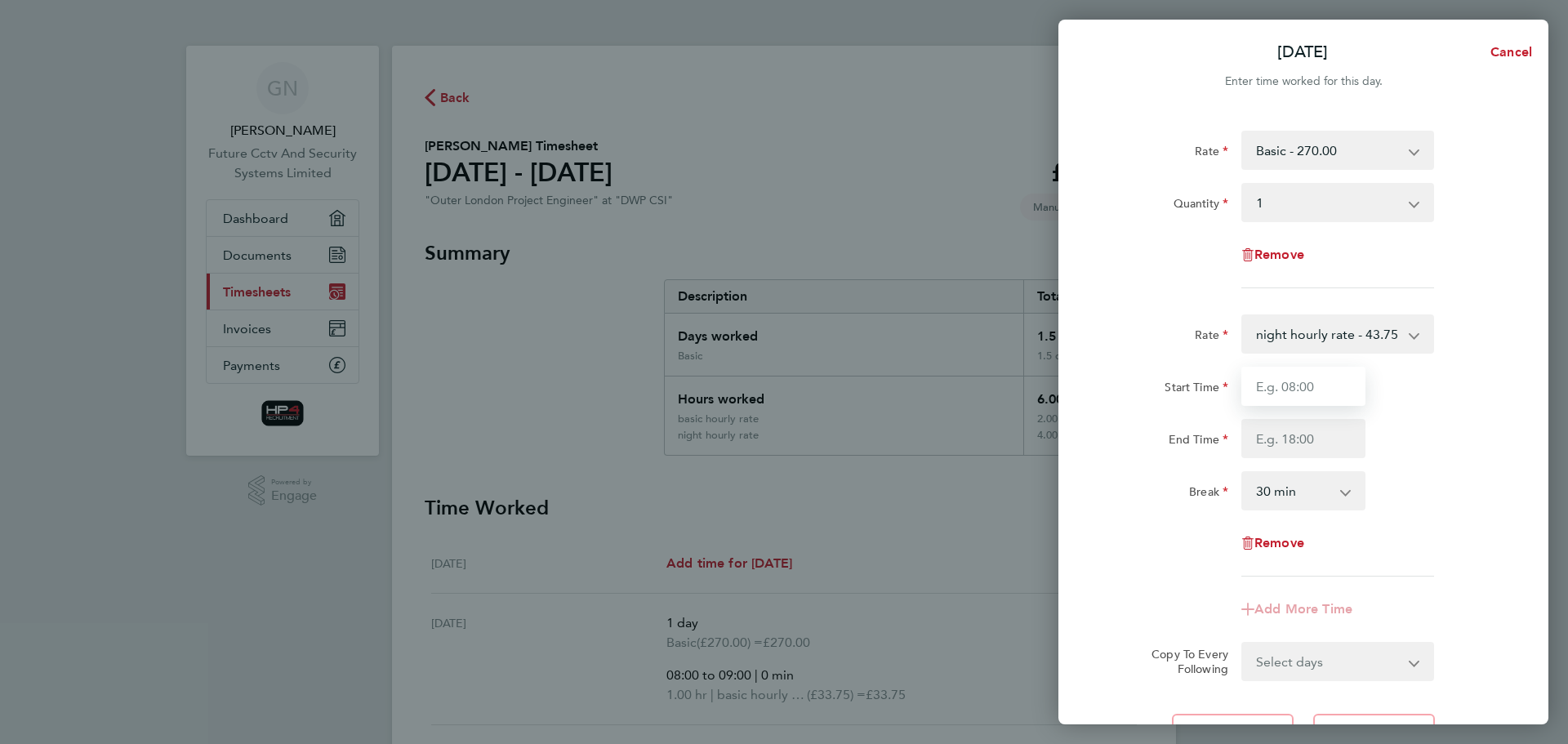
click at [1303, 383] on input "Start Time" at bounding box center [1303, 386] width 124 height 39
type input "17:00"
click at [1296, 438] on input "End Time" at bounding box center [1303, 438] width 124 height 39
type input "21:00"
click at [1346, 493] on app-icon-cross-button at bounding box center [1353, 490] width 19 height 36
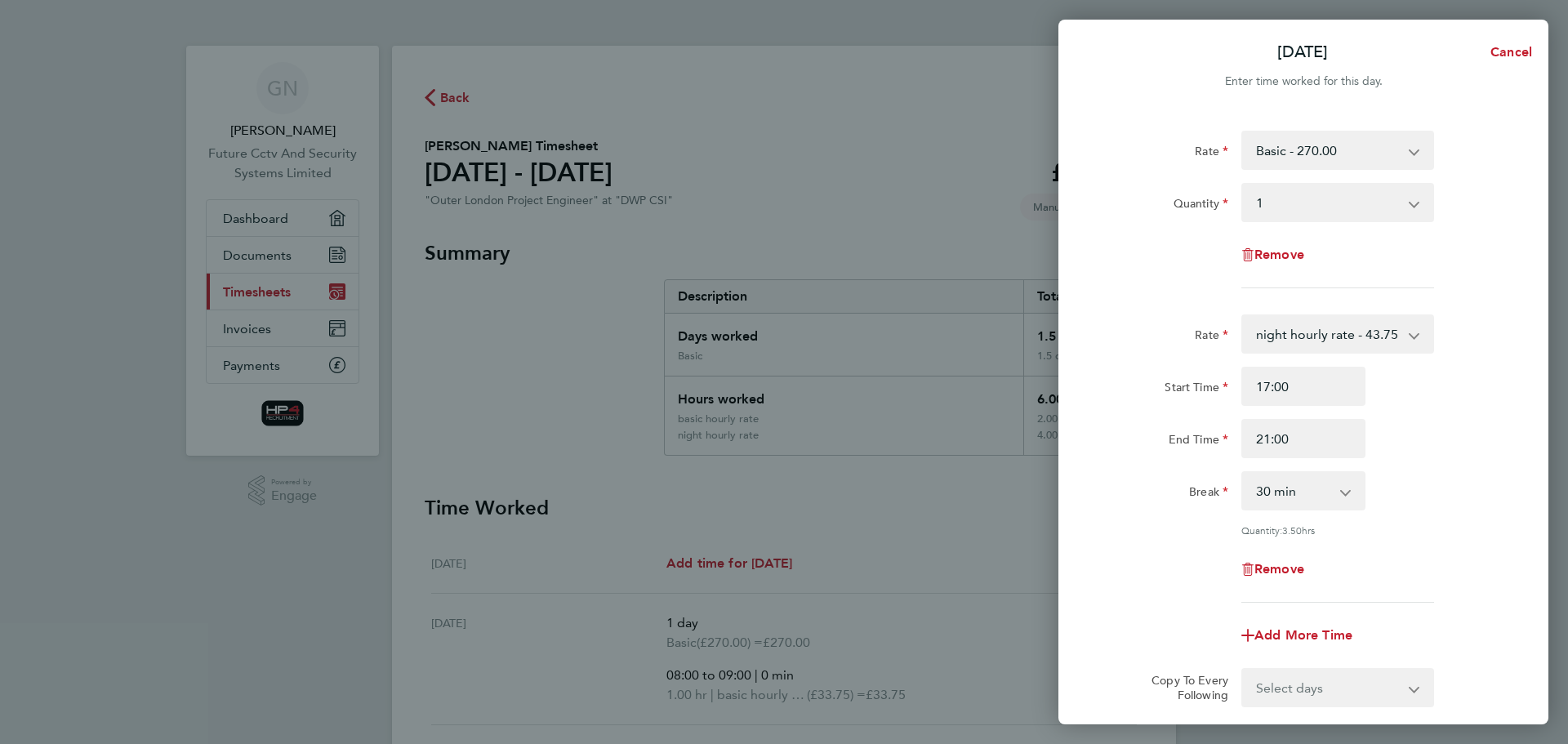
click at [1302, 500] on select "0 min 15 min 30 min 45 min 60 min 75 min 90 min" at bounding box center [1293, 490] width 101 height 36
select select "0"
click at [1243, 473] on select "0 min 15 min 30 min 45 min 60 min 75 min 90 min" at bounding box center [1293, 490] width 101 height 36
click at [1478, 490] on div "Break 0 min 15 min 30 min 45 min 60 min 75 min 90 min" at bounding box center [1303, 490] width 412 height 39
click at [1474, 478] on div "Break 0 min 15 min 30 min 45 min 60 min 75 min 90 min" at bounding box center [1303, 490] width 412 height 39
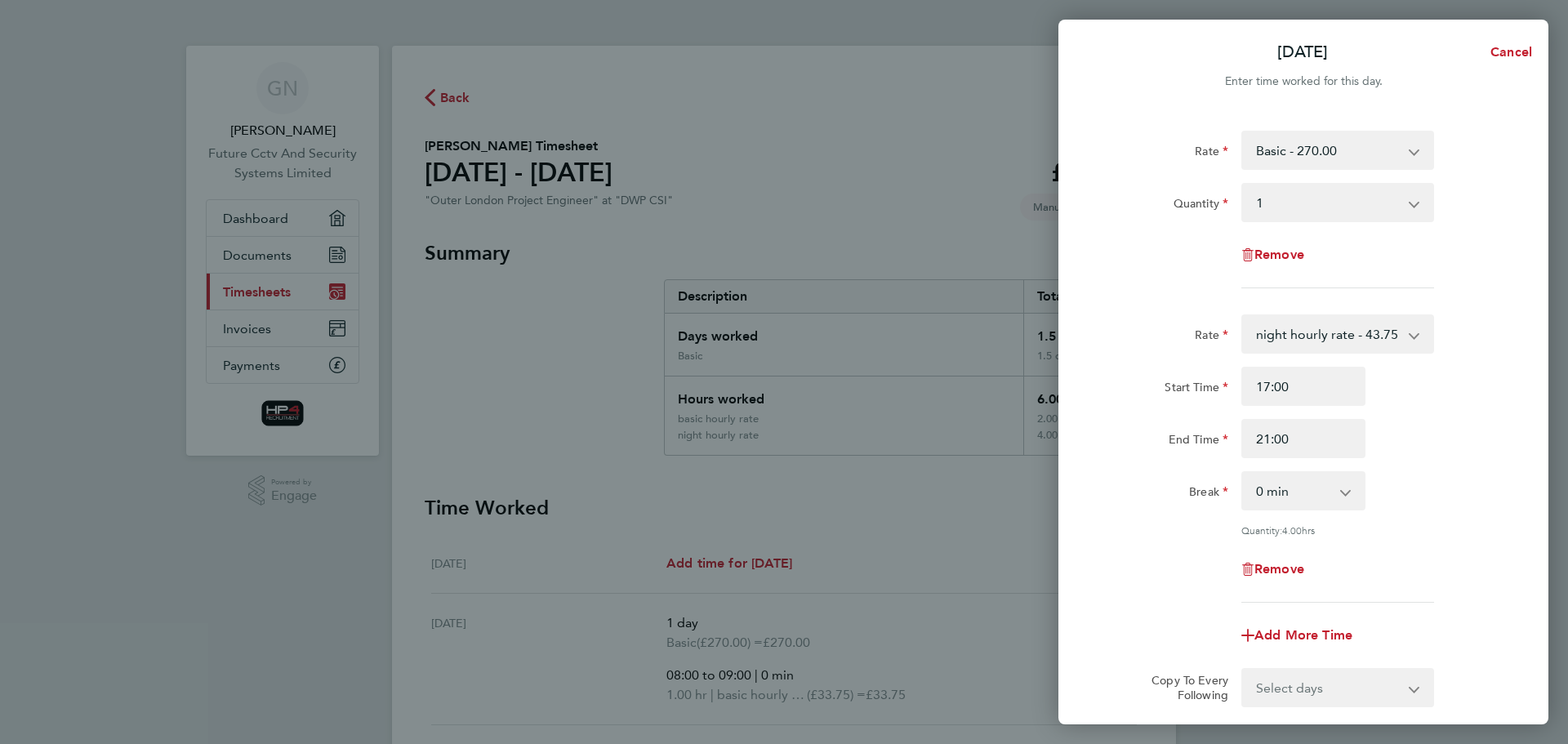
click at [1449, 423] on div "End Time 21:00" at bounding box center [1303, 438] width 412 height 39
click at [1399, 451] on div "End Time 21:00" at bounding box center [1303, 438] width 412 height 39
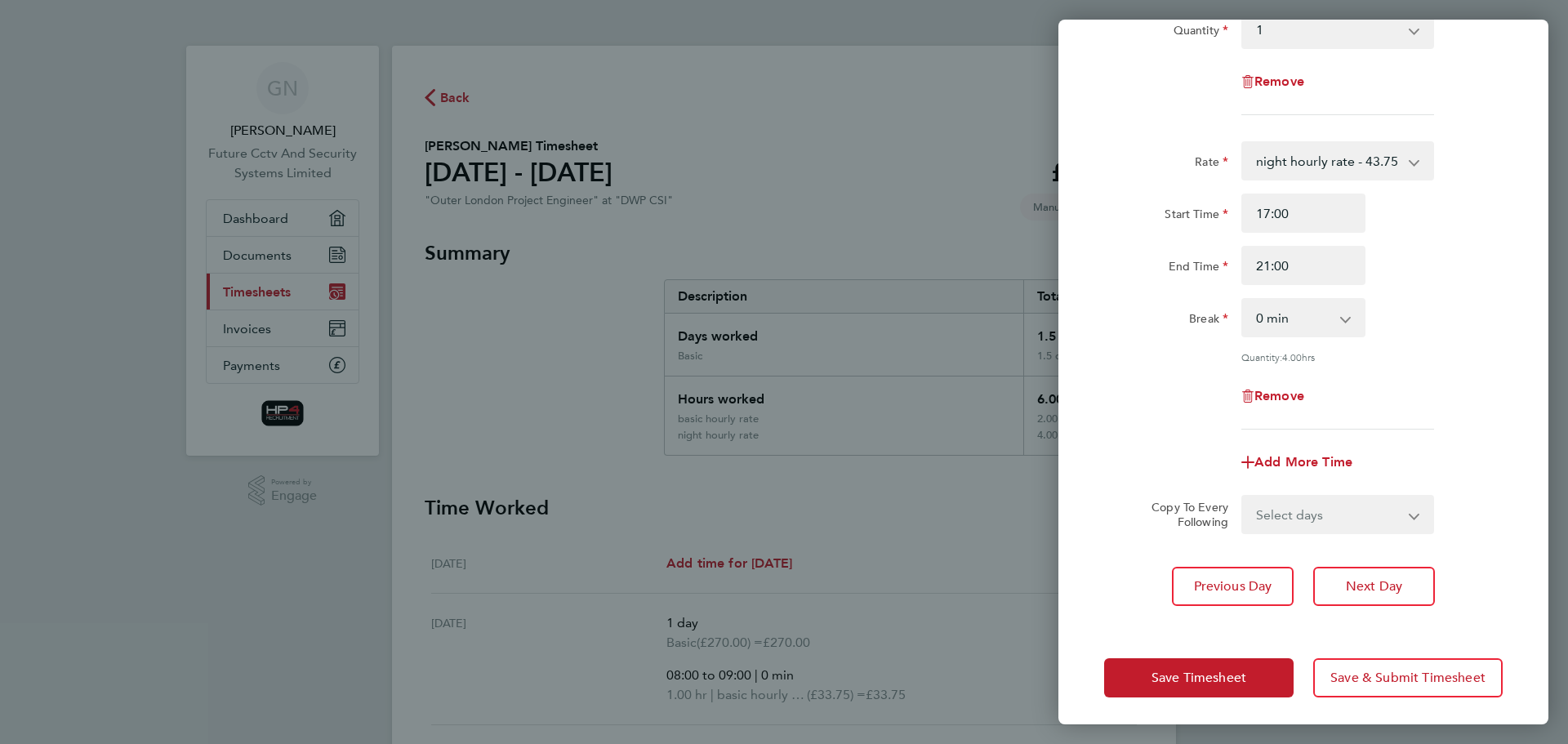
scroll to position [177, 0]
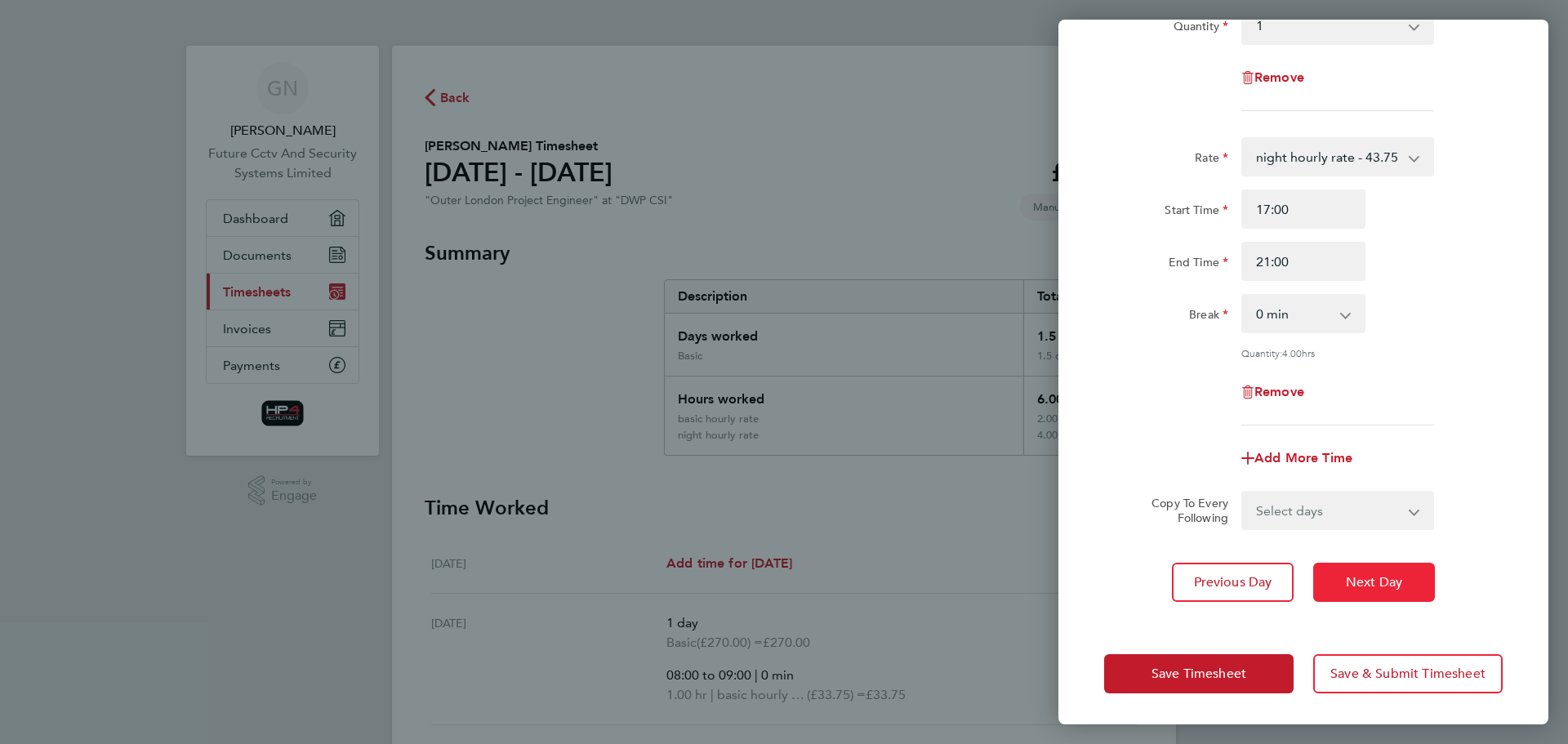
click at [1387, 588] on span "Next Day" at bounding box center [1373, 583] width 56 height 17
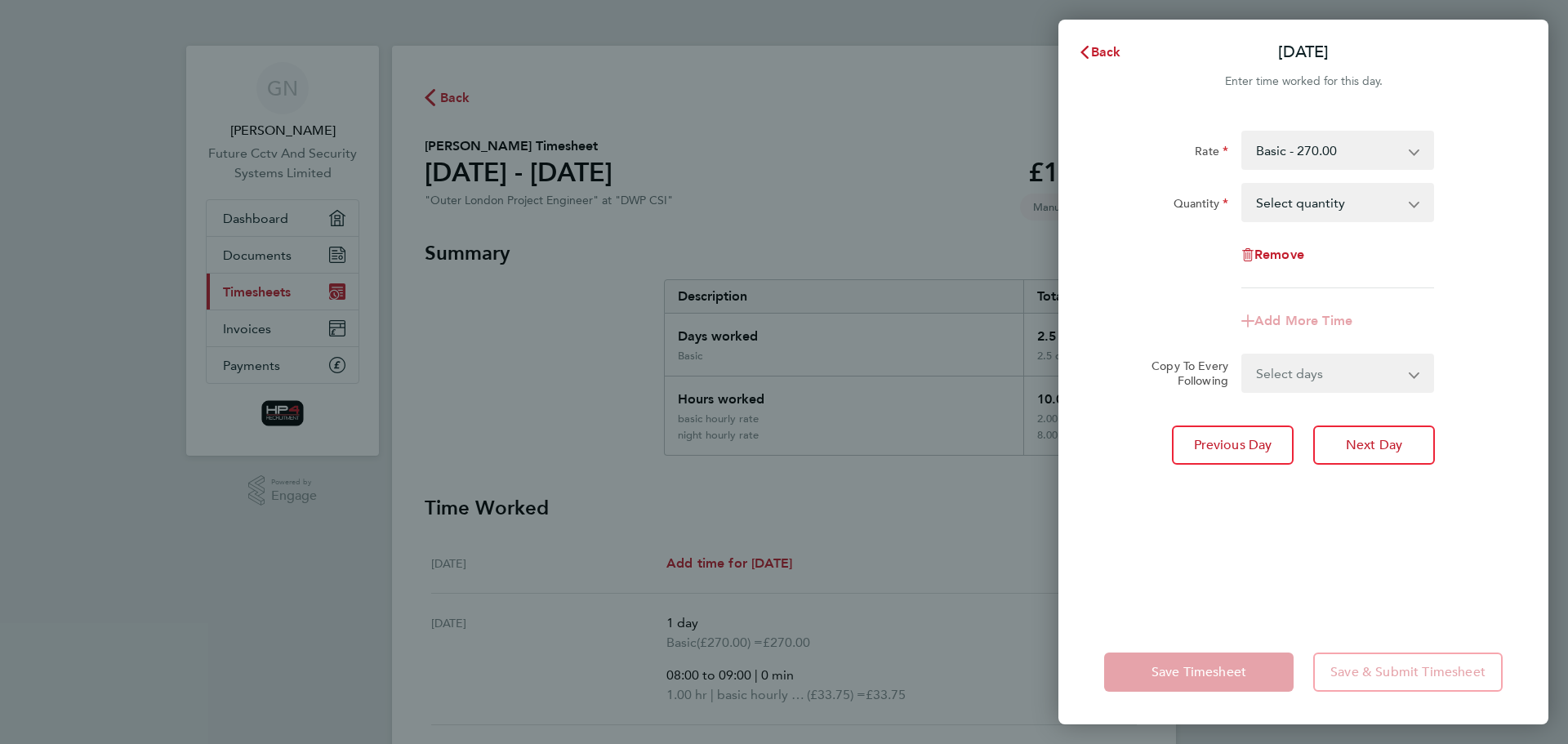
click at [1398, 149] on select "Basic - 270.00 Night - 350.00 Weekend - 340.00 HourlyWE - 42.50 basic hourly ra…" at bounding box center [1328, 149] width 169 height 36
click at [1398, 208] on select "Select quantity 0.5 1" at bounding box center [1328, 202] width 169 height 36
select select "0.5"
click at [1243, 185] on select "Select quantity 0.5 1" at bounding box center [1328, 202] width 169 height 36
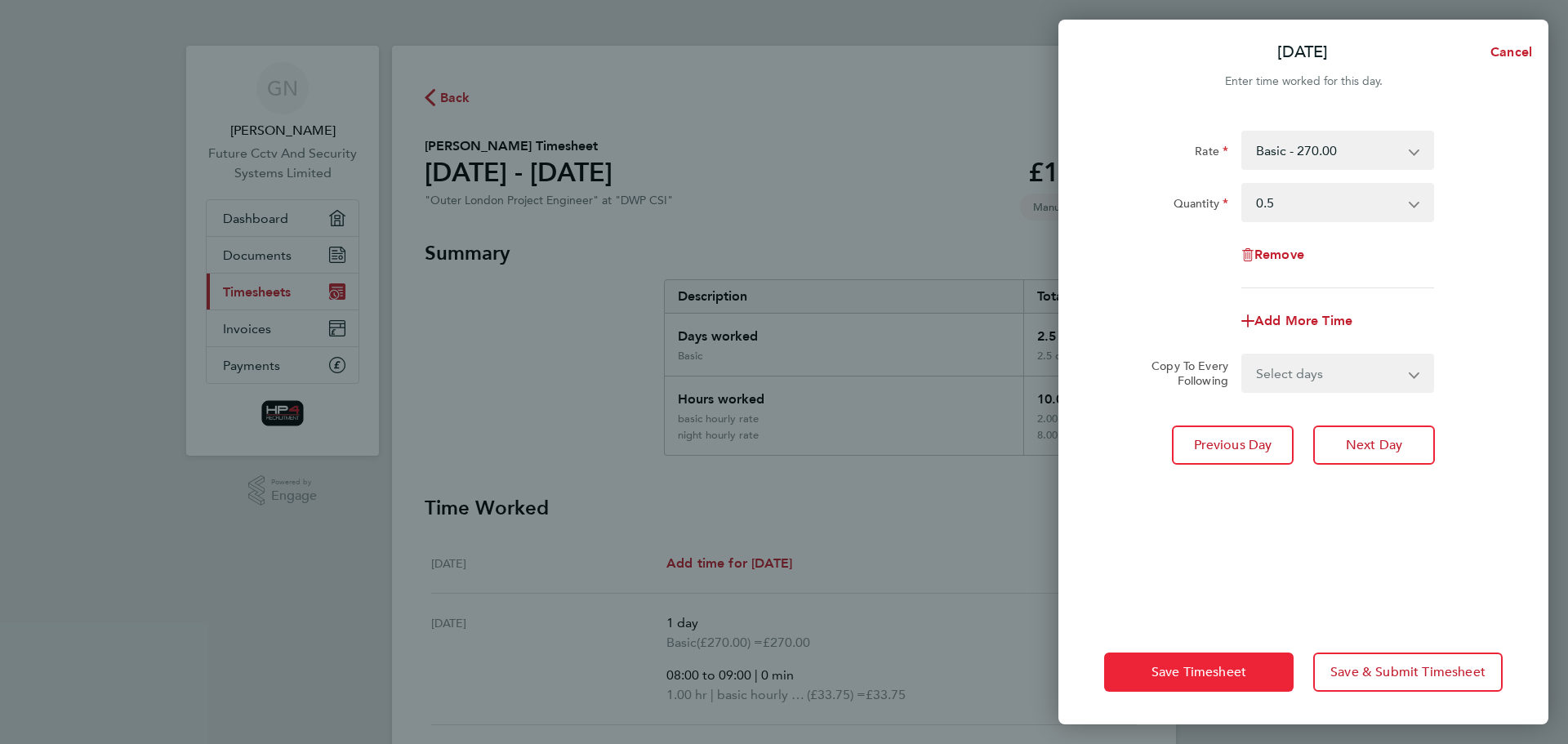
click at [1231, 668] on span "Save Timesheet" at bounding box center [1198, 672] width 94 height 17
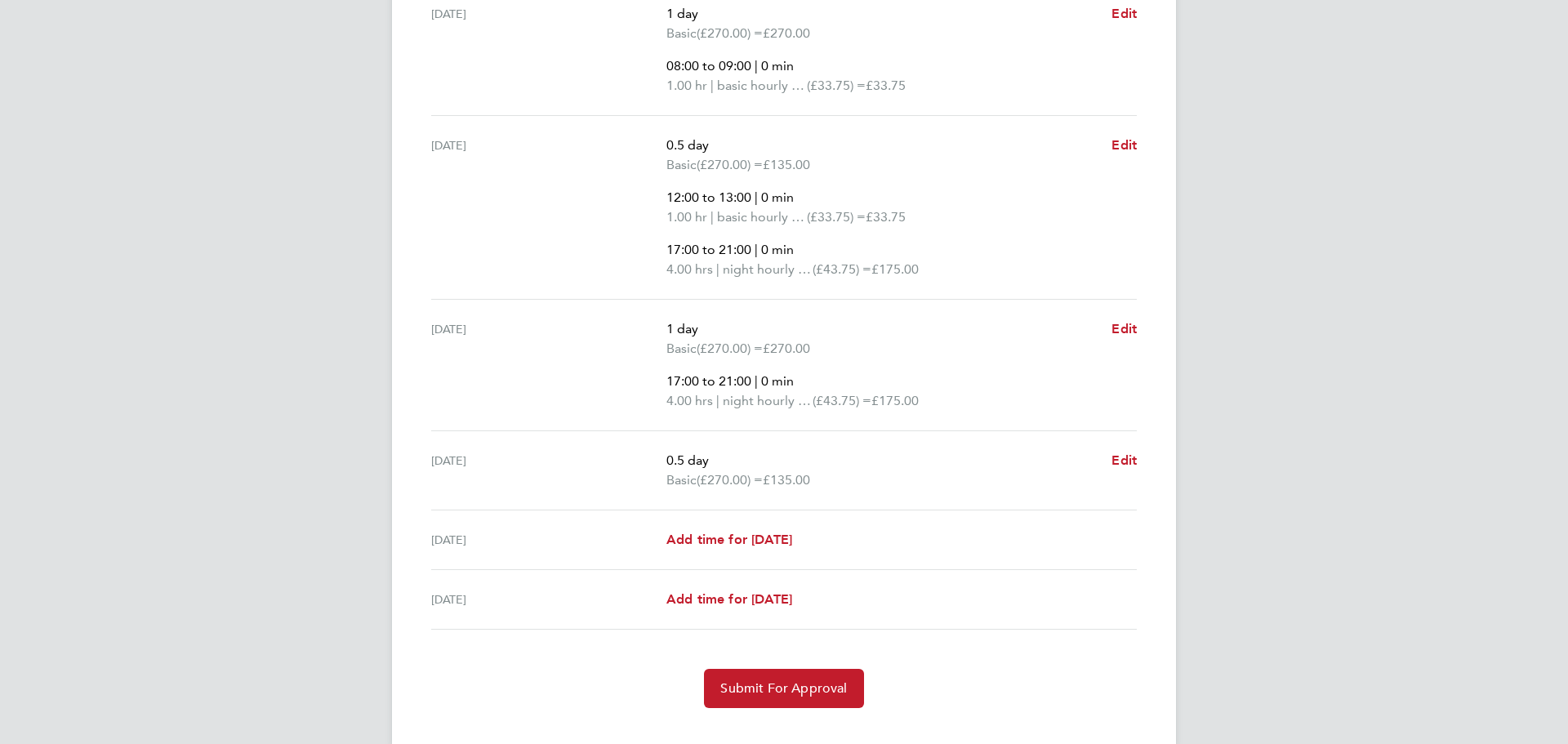
scroll to position [639, 0]
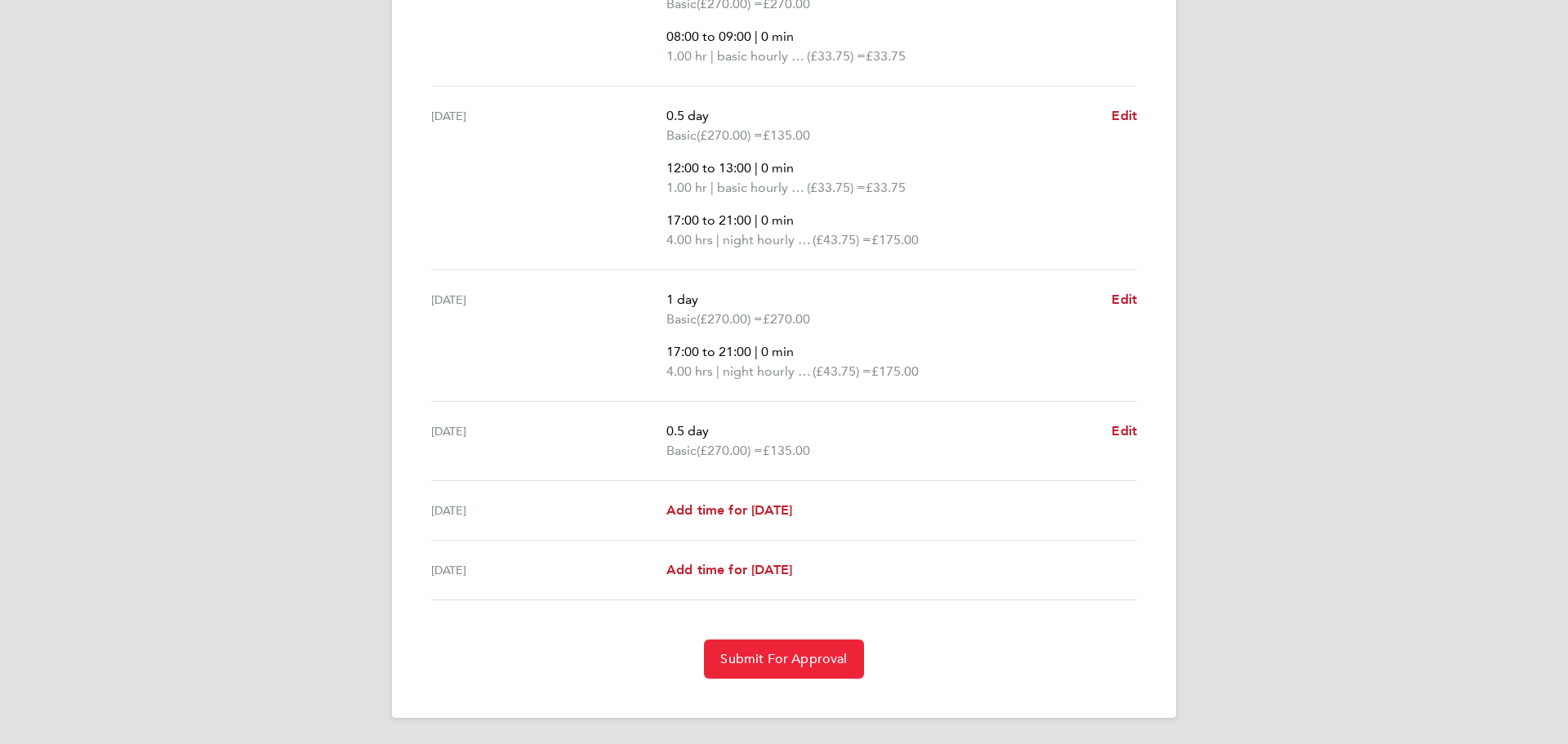
click at [815, 657] on span "Submit For Approval" at bounding box center [784, 660] width 127 height 17
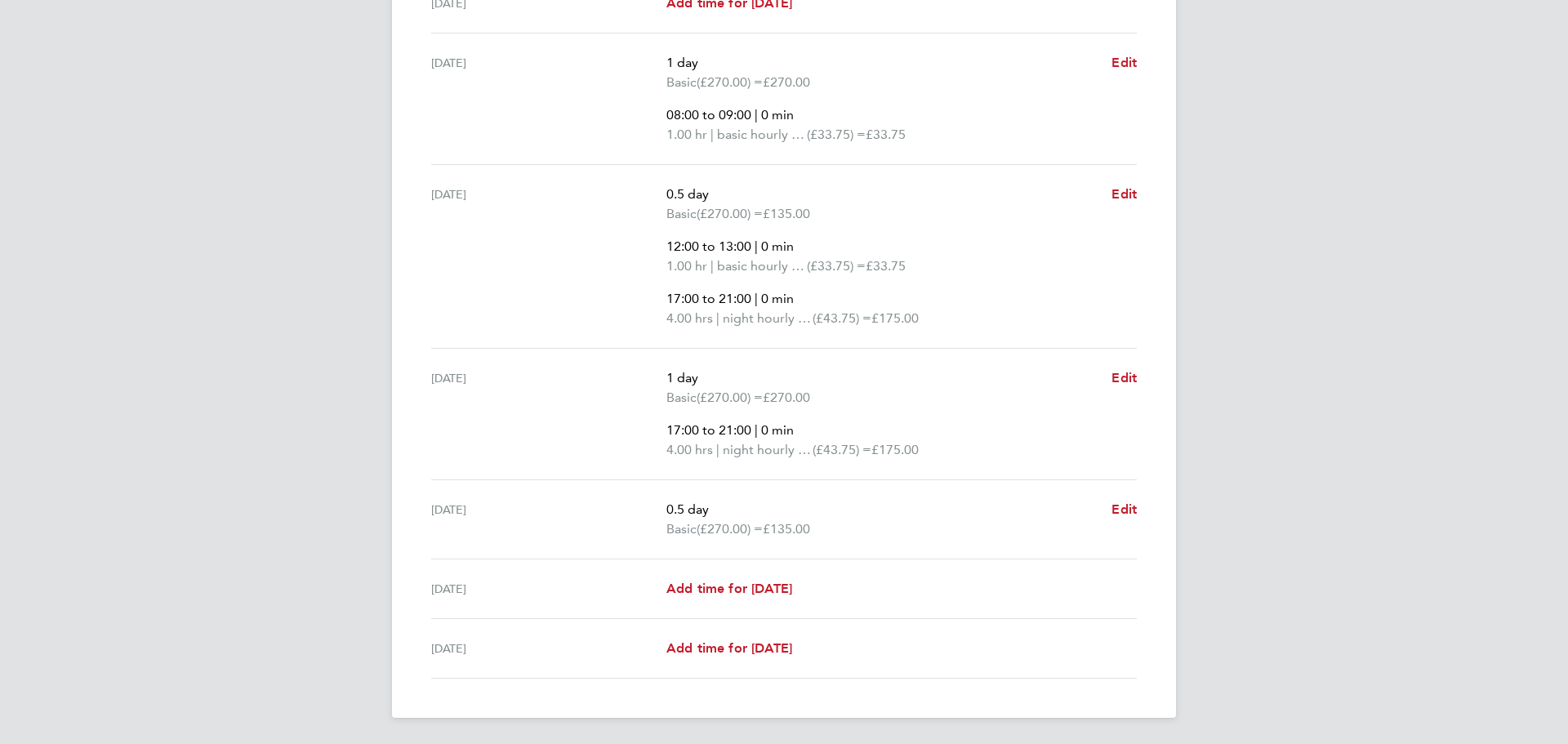
scroll to position [70, 0]
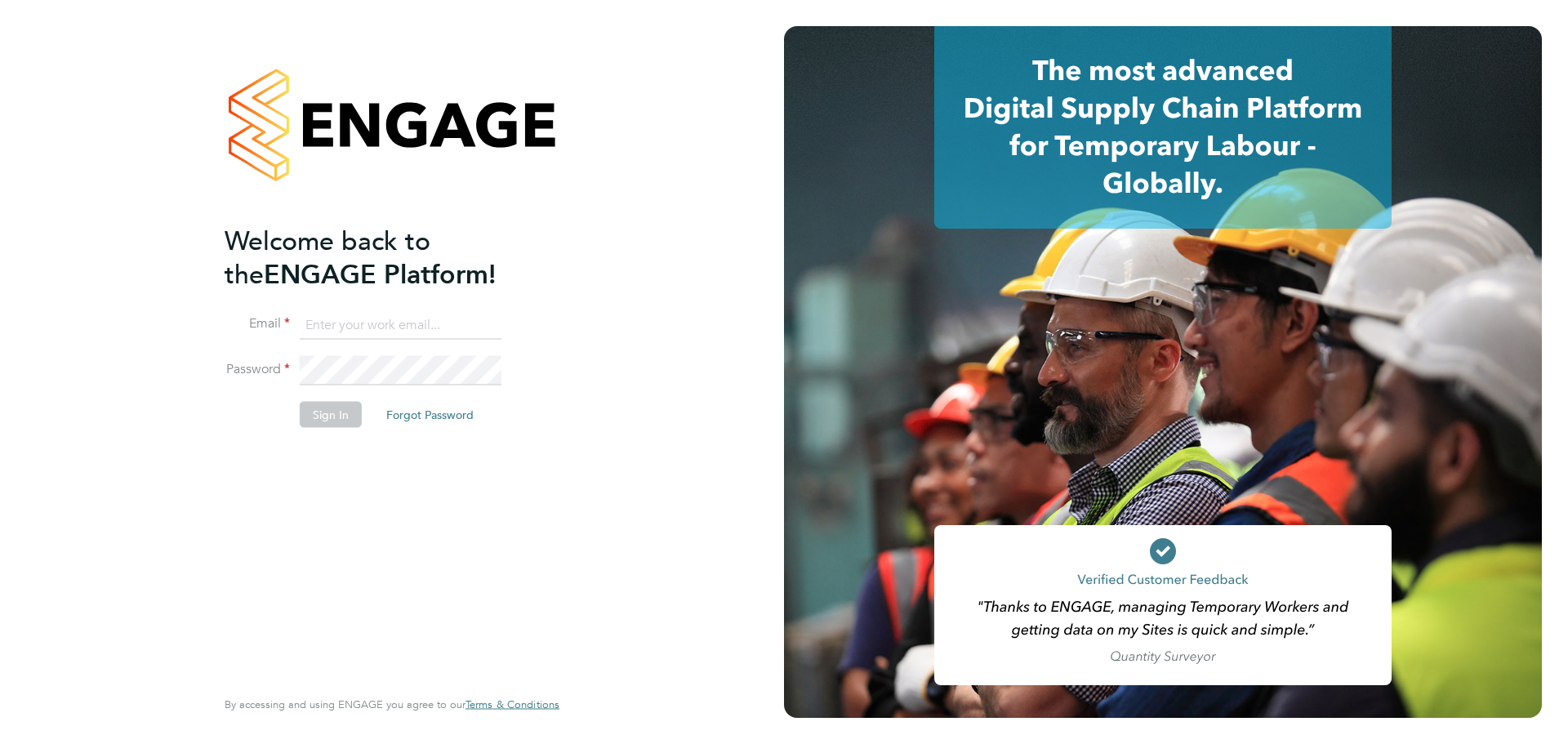
click at [333, 319] on input at bounding box center [401, 325] width 202 height 29
type input "gerard@futurecctv.co.uk"
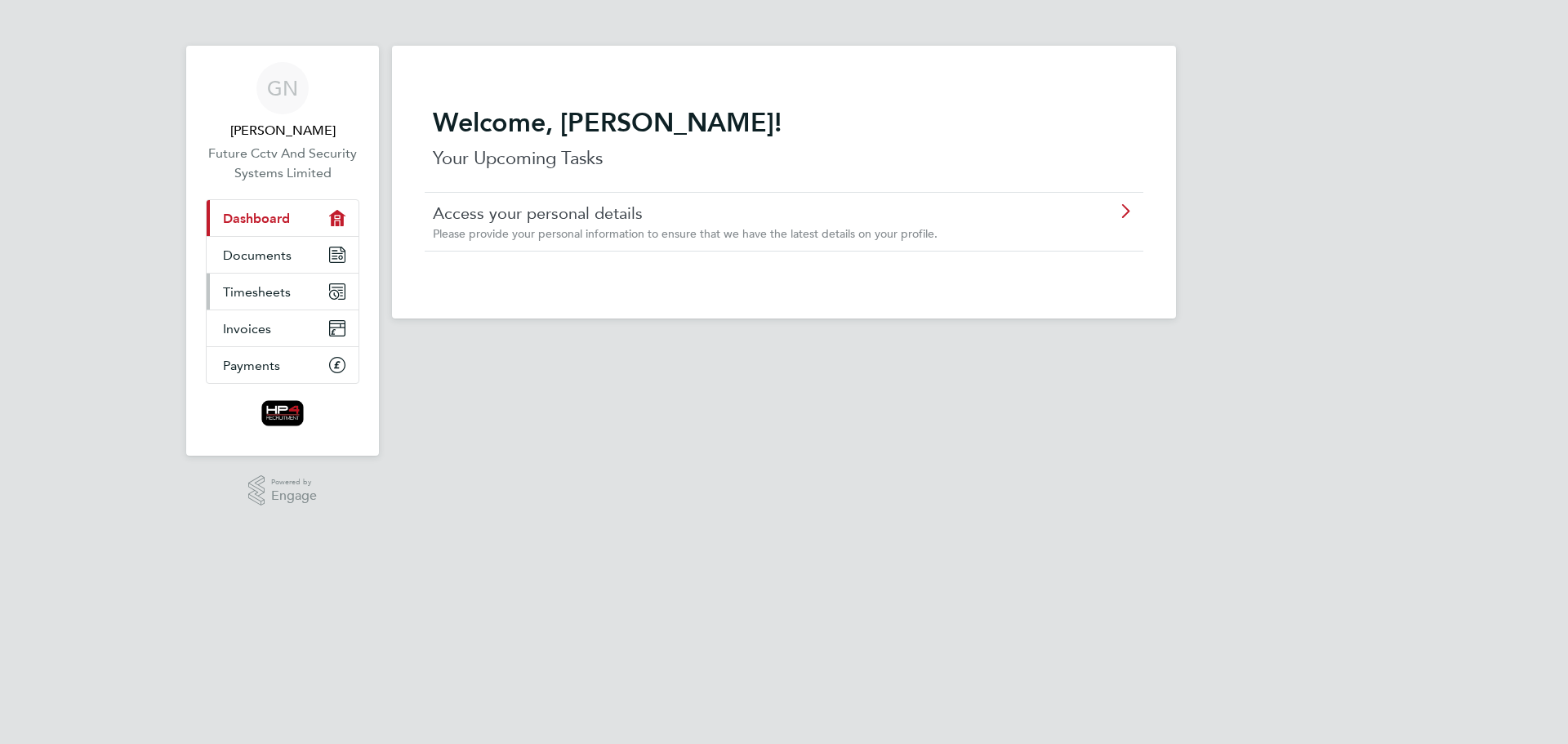
click at [246, 291] on span "Timesheets" at bounding box center [256, 291] width 68 height 16
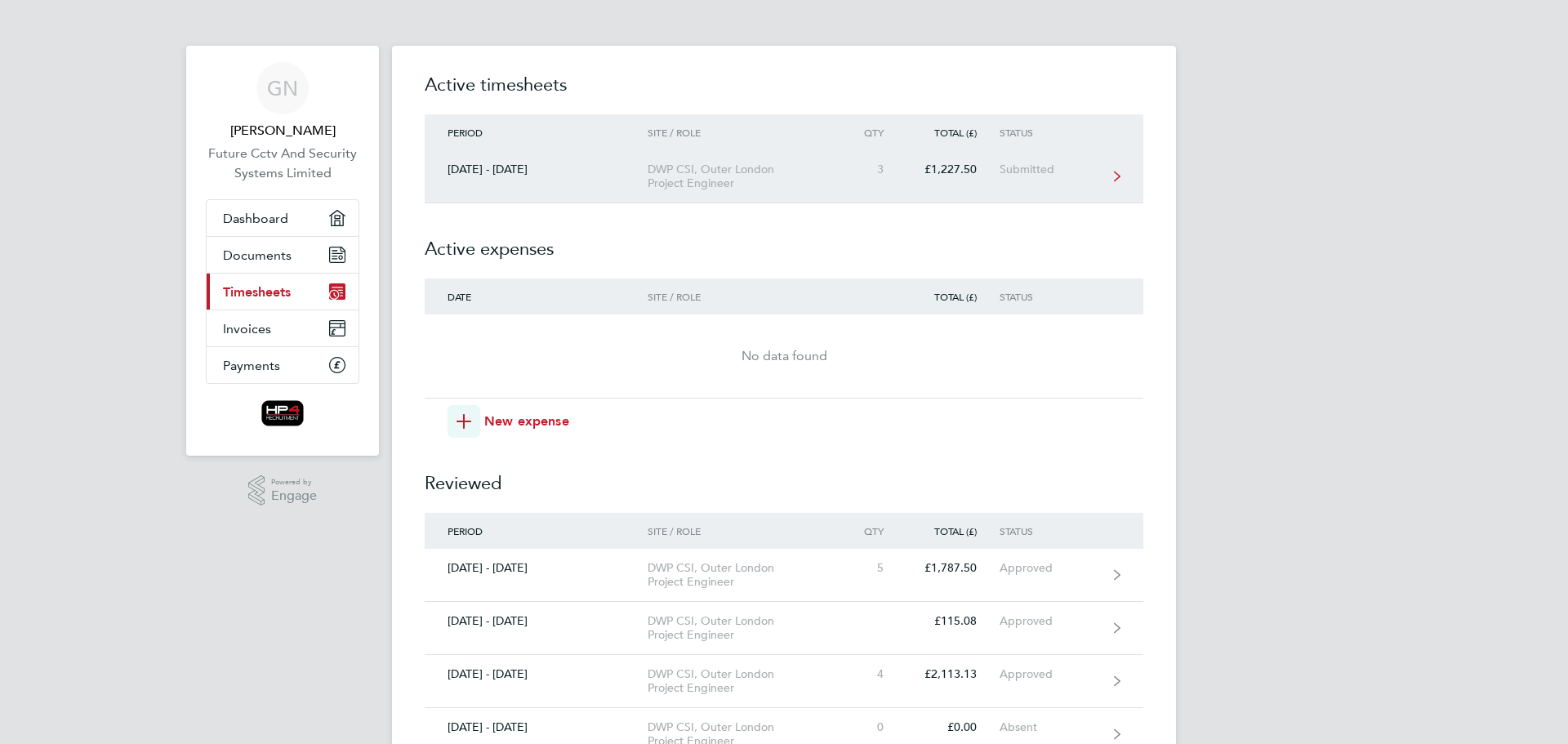
drag, startPoint x: 989, startPoint y: 169, endPoint x: 980, endPoint y: 166, distance: 9.5
click at [987, 169] on div "£1,227.50" at bounding box center [953, 170] width 94 height 14
